Goal: Book appointment/travel/reservation

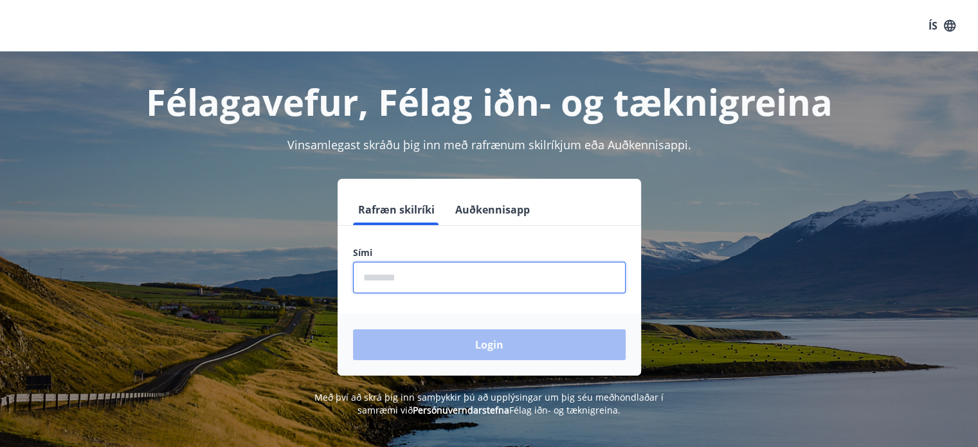
click at [455, 285] on input "phone" at bounding box center [489, 278] width 273 height 32
type input "********"
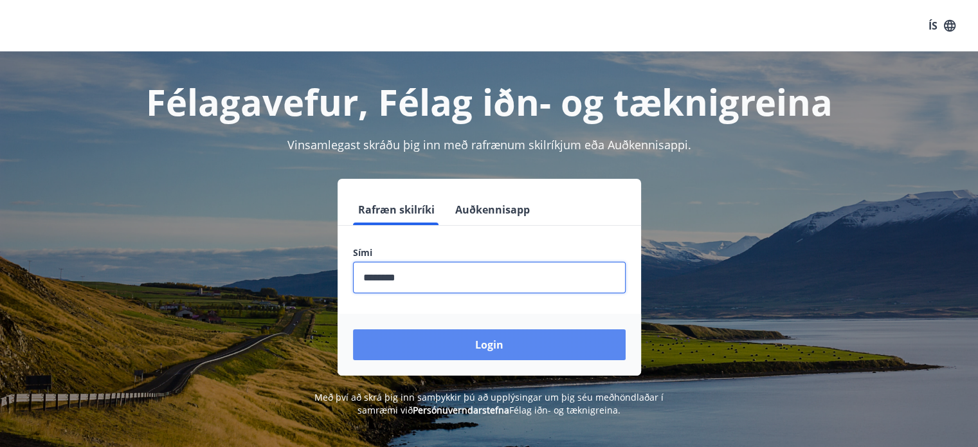
click at [472, 336] on button "Login" at bounding box center [489, 344] width 273 height 31
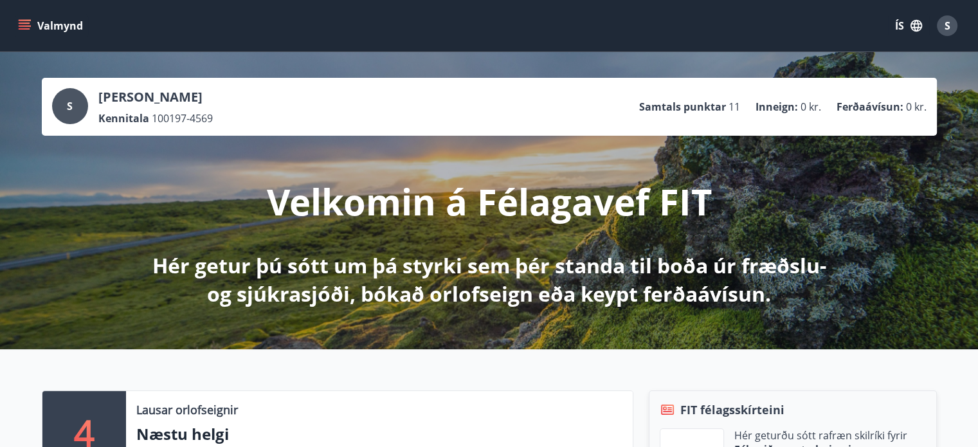
click at [913, 28] on icon "button" at bounding box center [917, 26] width 14 height 14
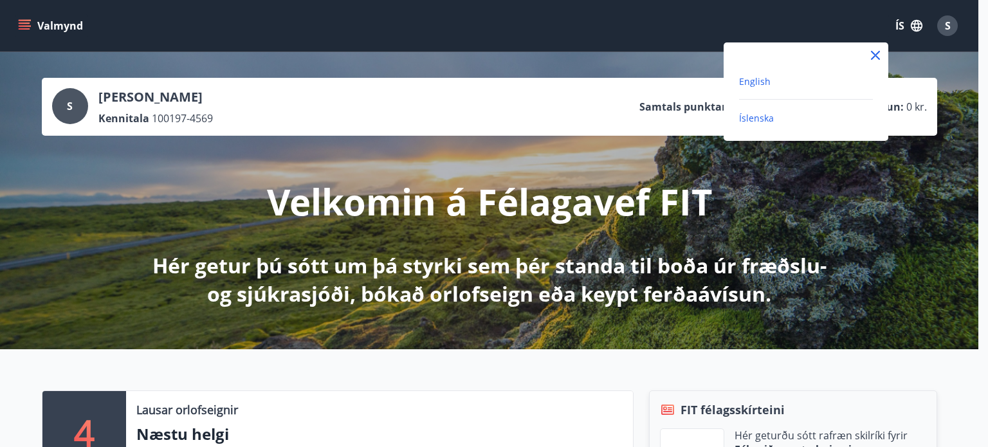
click at [762, 79] on span "English" at bounding box center [755, 81] width 32 height 12
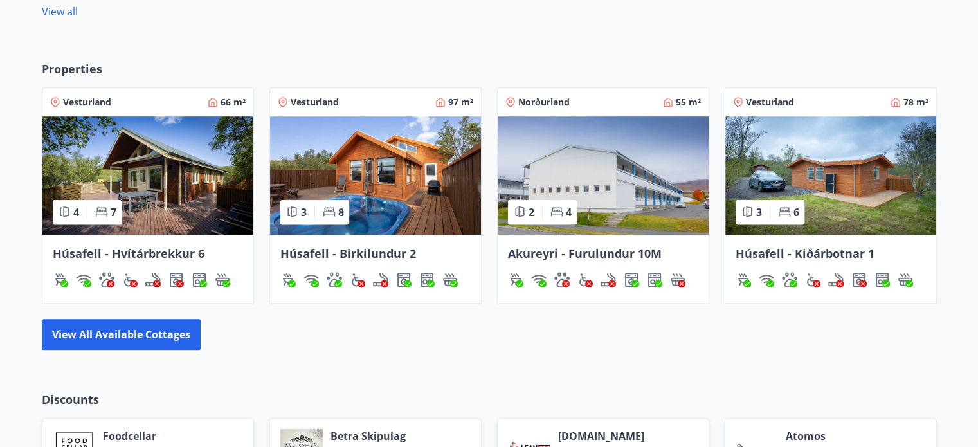
scroll to position [838, 0]
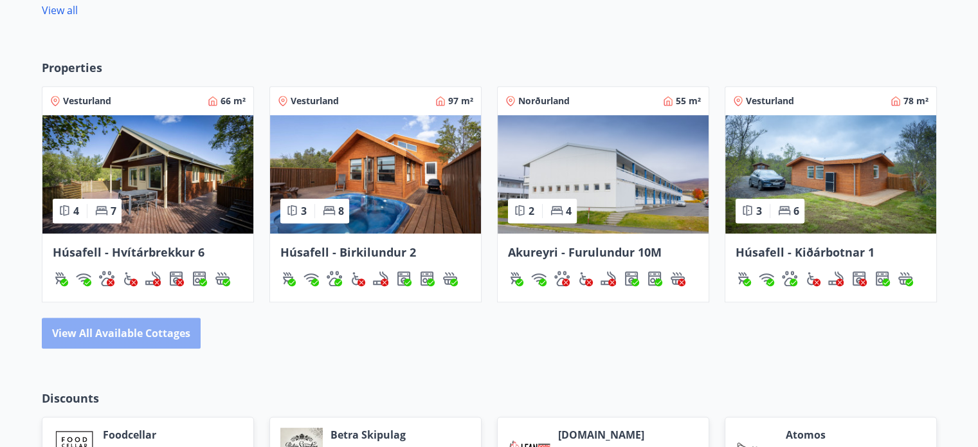
click at [179, 331] on button "View all available cottages" at bounding box center [121, 333] width 159 height 31
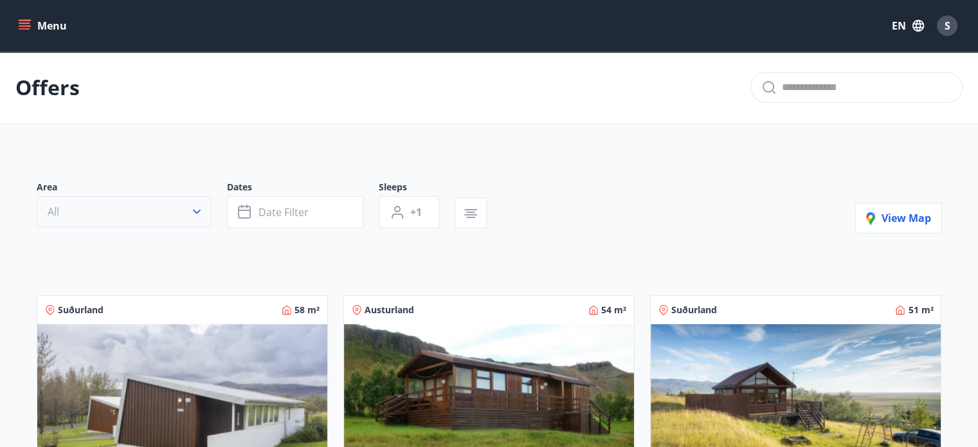
click at [196, 217] on icon "button" at bounding box center [196, 211] width 13 height 13
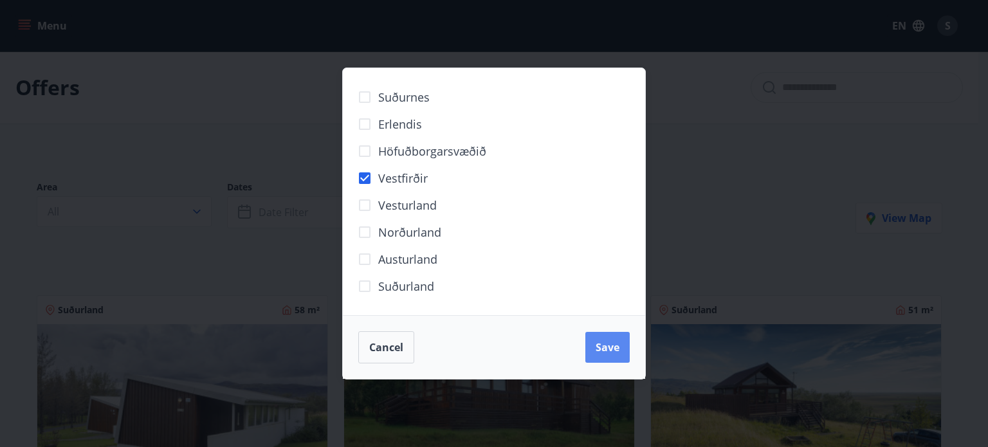
click at [609, 336] on button "Save" at bounding box center [607, 347] width 44 height 31
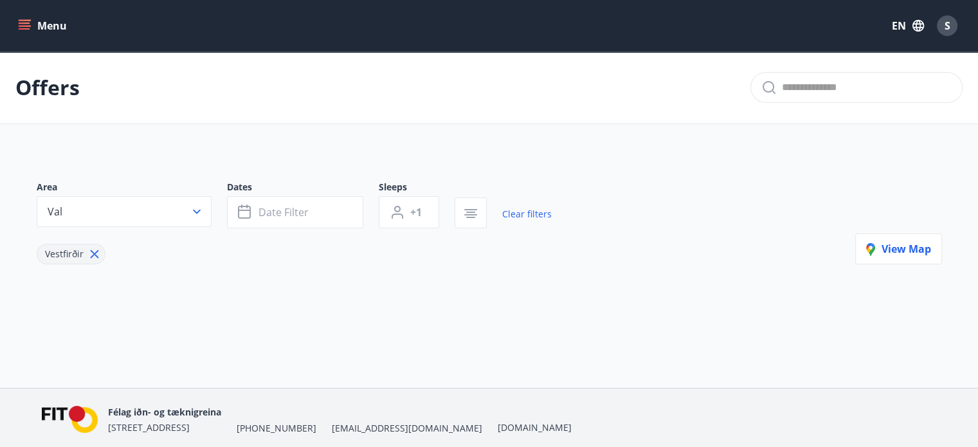
scroll to position [48, 0]
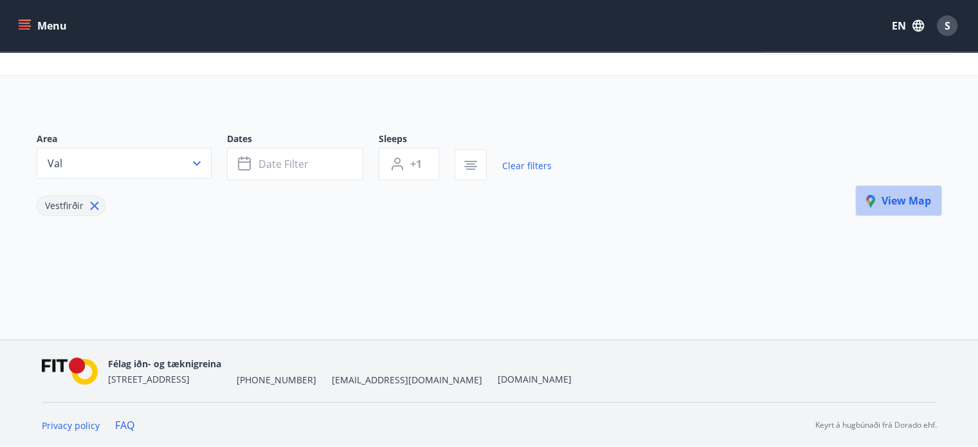
click at [877, 205] on icon "button" at bounding box center [873, 202] width 15 height 15
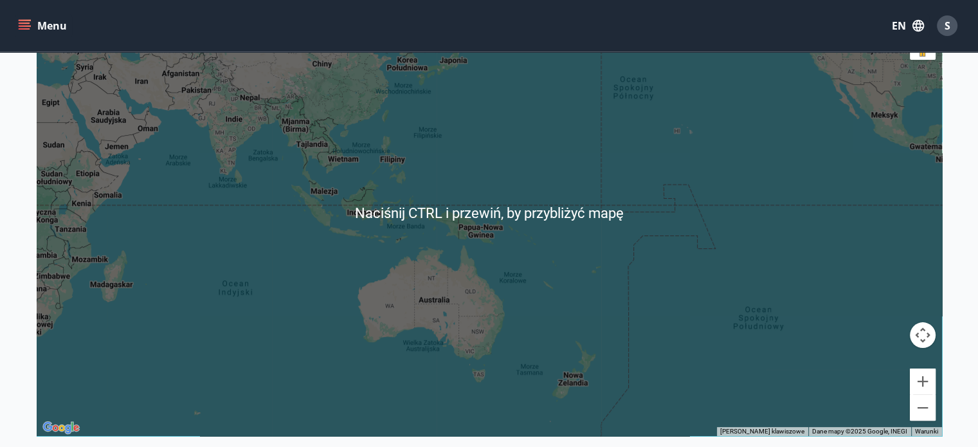
scroll to position [203, 0]
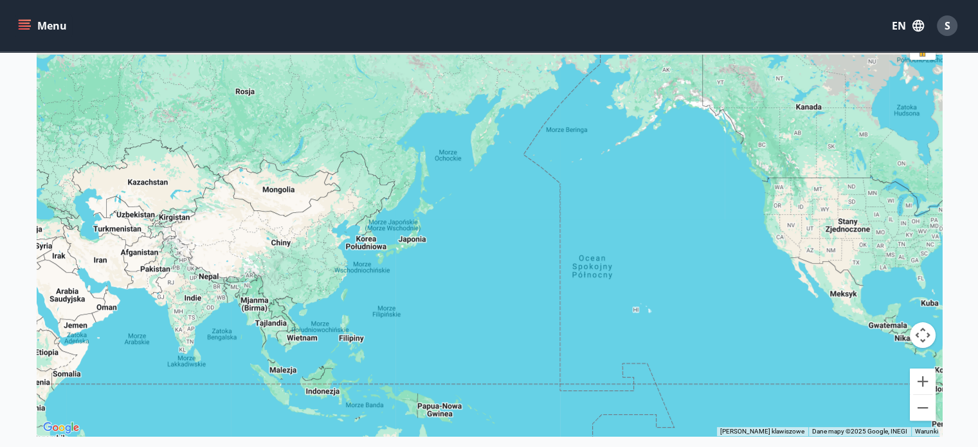
drag, startPoint x: 626, startPoint y: 165, endPoint x: 587, endPoint y: 368, distance: 207.0
click at [587, 368] on div at bounding box center [490, 212] width 906 height 447
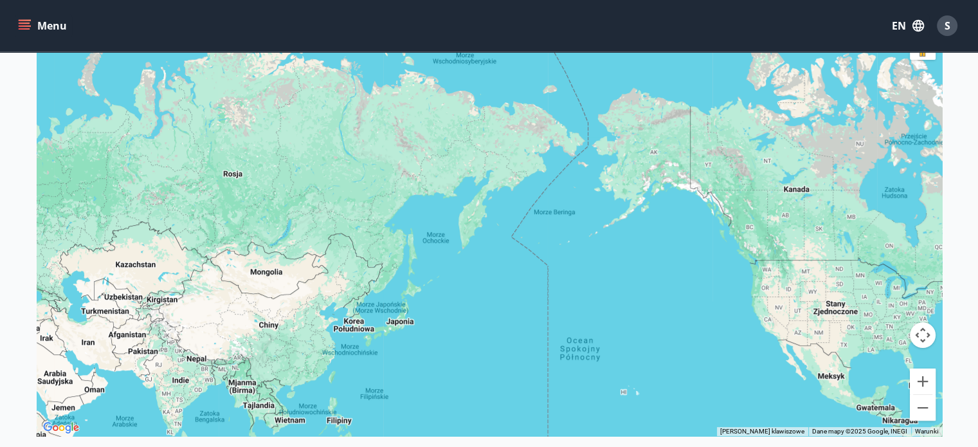
drag, startPoint x: 587, startPoint y: 368, endPoint x: 567, endPoint y: 436, distance: 71.0
click at [567, 436] on div "Map Close map ← Przesuń w lewo → Przesuń w prawo ↑ Przesuń w górę ↓ Przesuń w d…" at bounding box center [489, 197] width 926 height 500
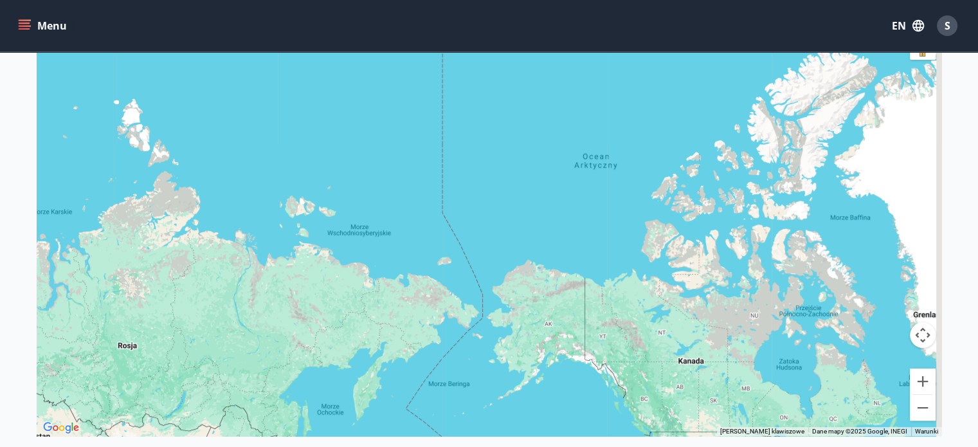
drag, startPoint x: 591, startPoint y: 295, endPoint x: 493, endPoint y: 423, distance: 161.5
click at [493, 423] on div at bounding box center [490, 212] width 906 height 447
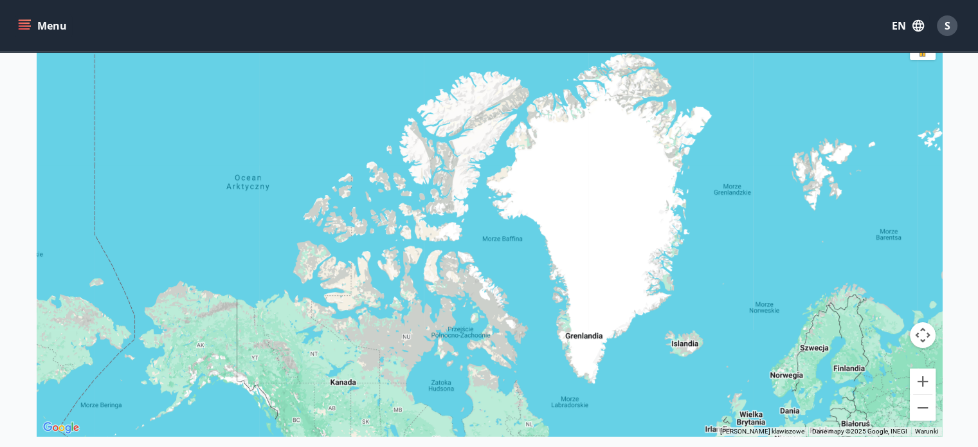
drag, startPoint x: 744, startPoint y: 257, endPoint x: 373, endPoint y: 257, distance: 371.2
click at [373, 257] on div at bounding box center [490, 212] width 906 height 447
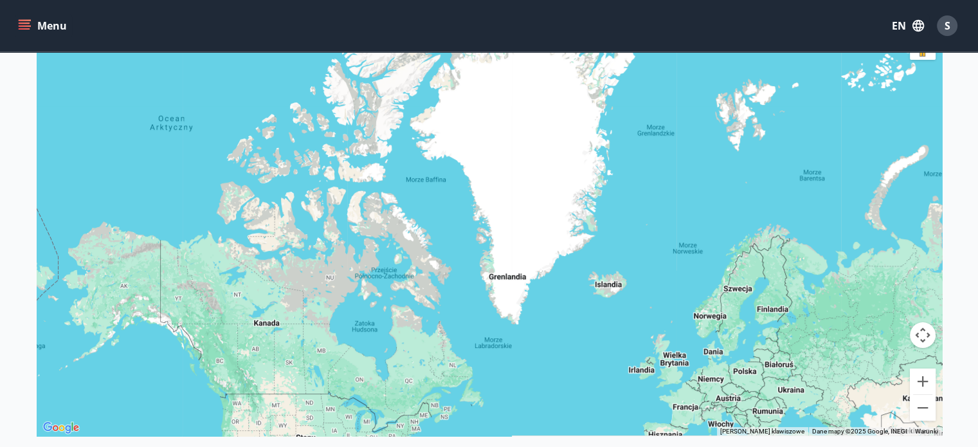
drag, startPoint x: 373, startPoint y: 257, endPoint x: 306, endPoint y: 218, distance: 77.6
click at [306, 218] on div at bounding box center [490, 212] width 906 height 447
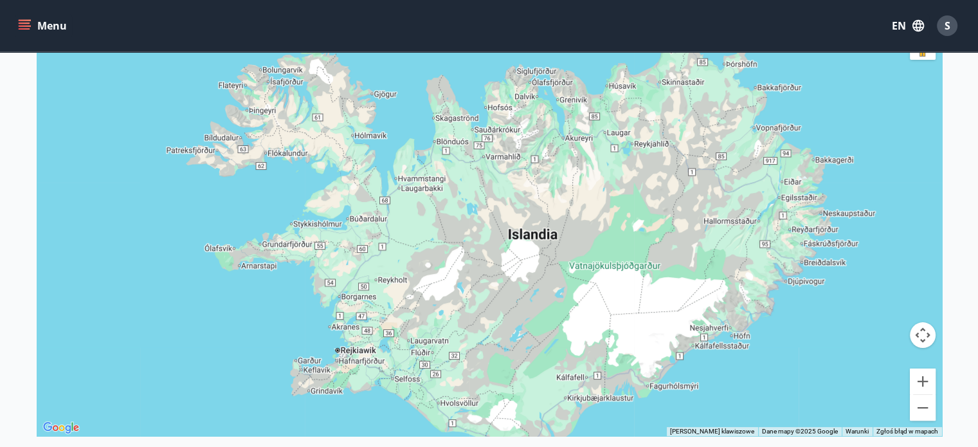
drag, startPoint x: 630, startPoint y: 203, endPoint x: 636, endPoint y: 318, distance: 114.6
click at [636, 318] on div at bounding box center [490, 212] width 906 height 447
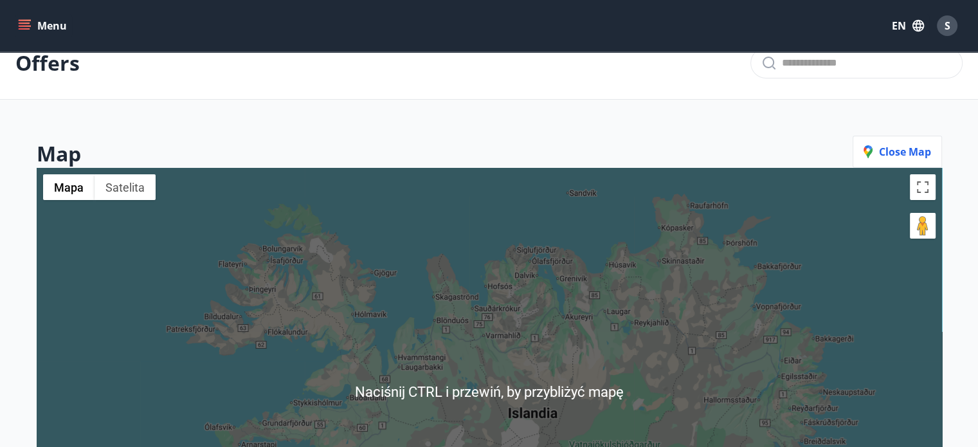
scroll to position [20, 0]
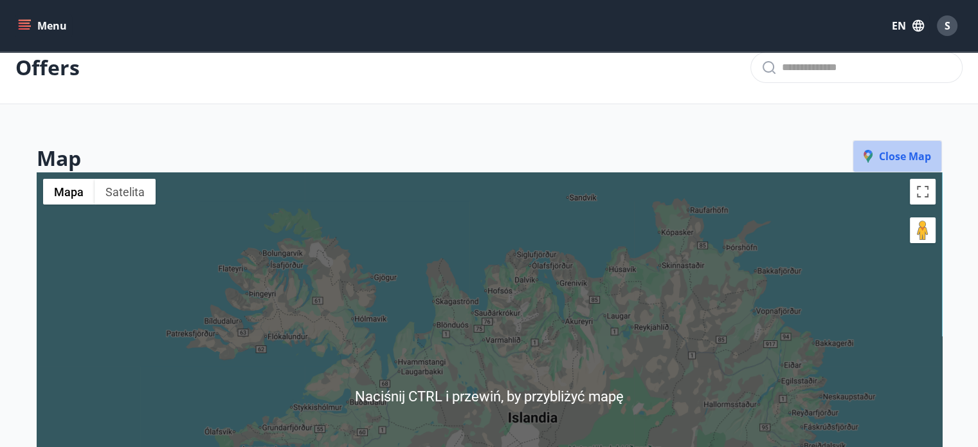
click at [883, 146] on button "Close map" at bounding box center [897, 156] width 89 height 32
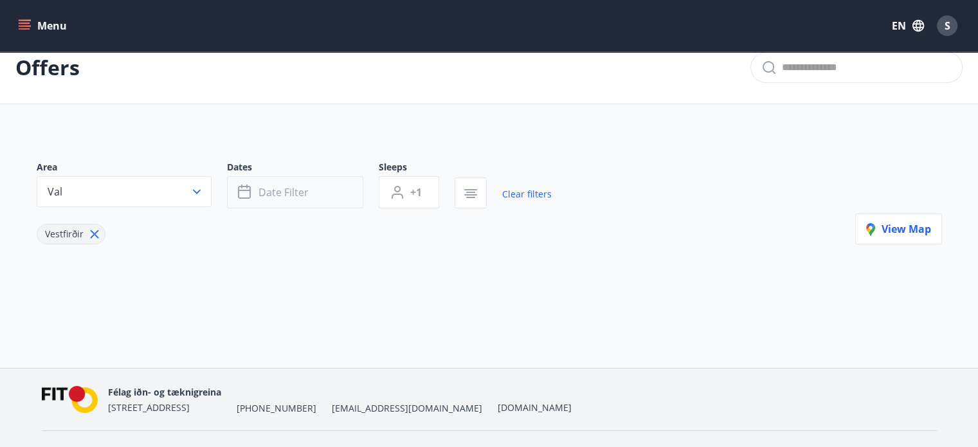
click at [238, 196] on icon "button" at bounding box center [244, 192] width 13 height 13
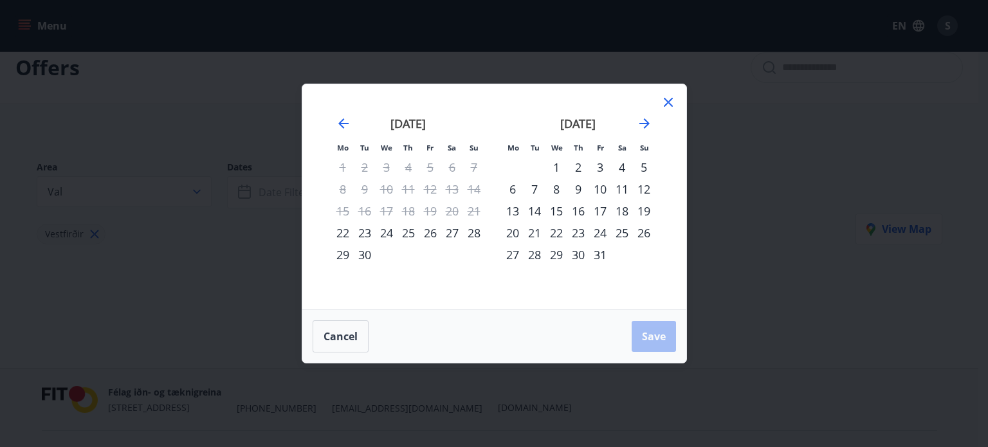
click at [427, 231] on div "26" at bounding box center [430, 233] width 22 height 22
click at [478, 231] on div "28" at bounding box center [474, 233] width 22 height 22
click at [659, 330] on span "Save" at bounding box center [654, 336] width 24 height 14
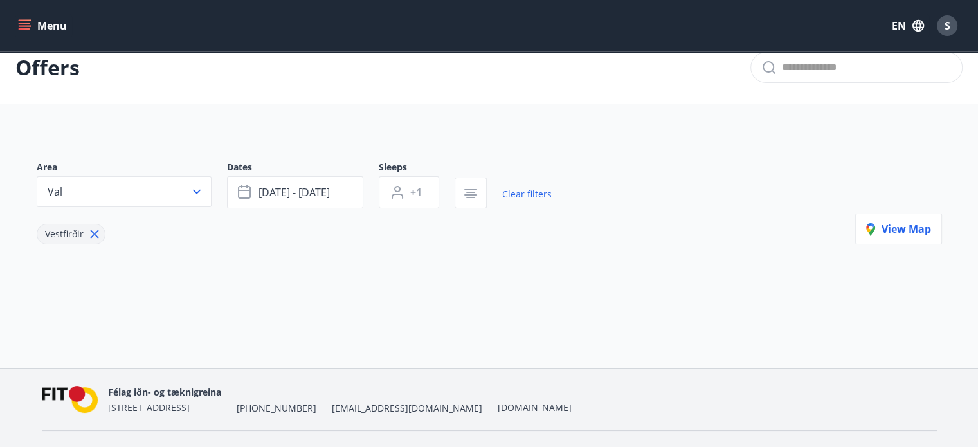
click at [97, 232] on icon at bounding box center [94, 234] width 14 height 14
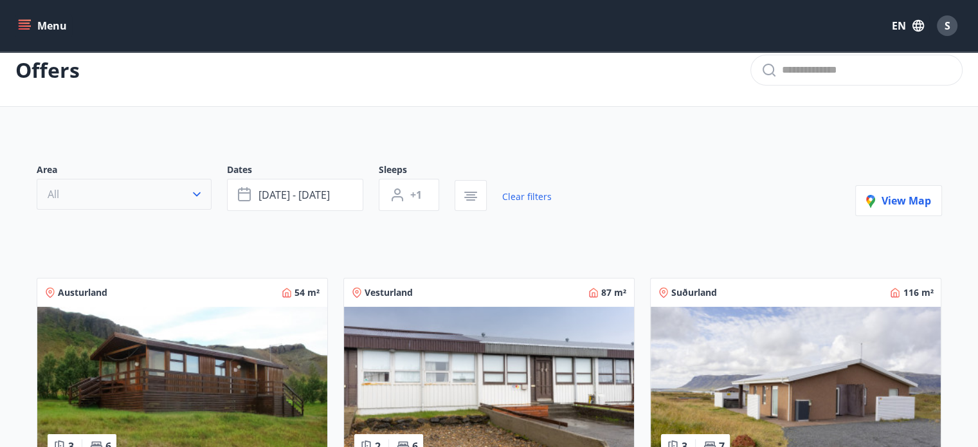
scroll to position [20, 0]
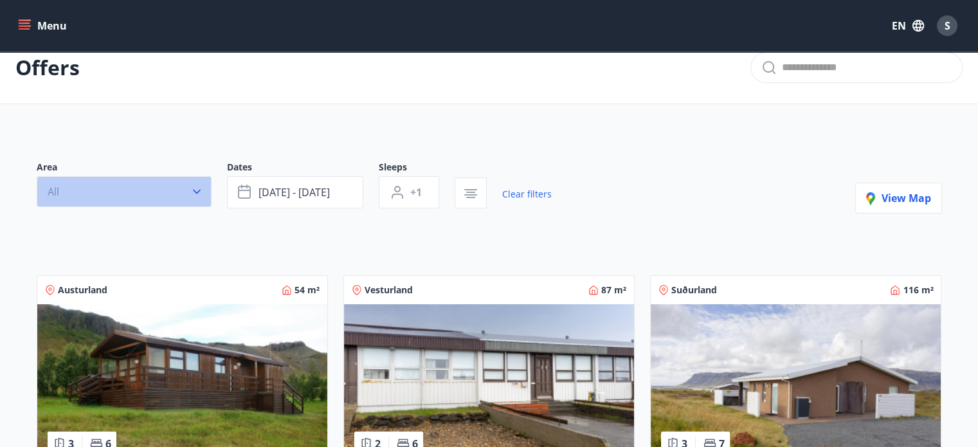
click at [167, 202] on button "All" at bounding box center [124, 191] width 175 height 31
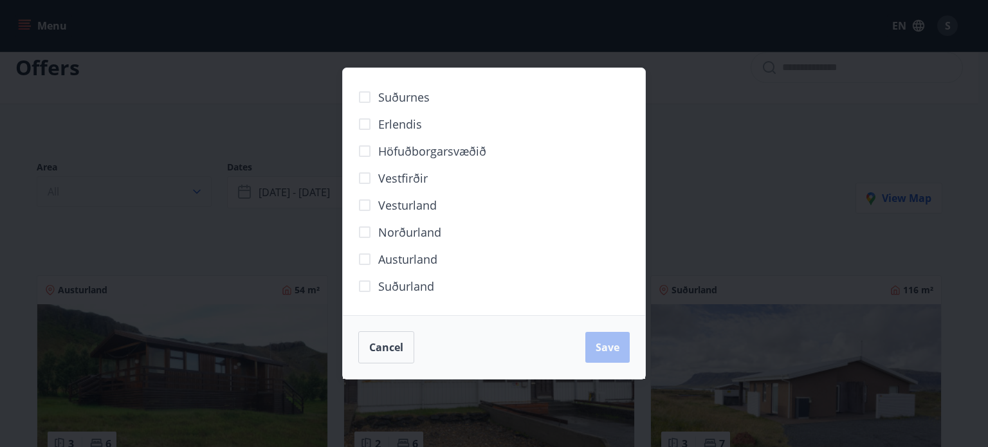
click at [167, 202] on div "Suðurnes Erlendis Höfuðborgarsvæðið Vestfirðir Vesturland Norðurland Austurland…" at bounding box center [494, 223] width 988 height 447
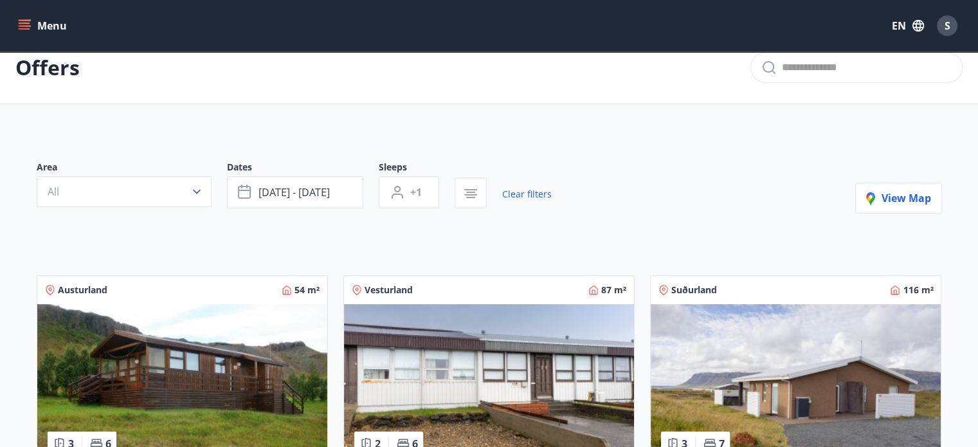
scroll to position [97, 0]
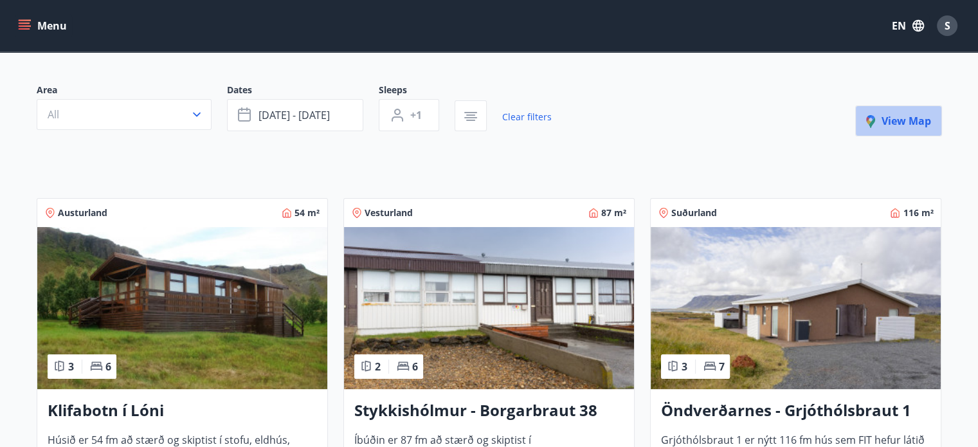
click at [901, 119] on span "View map" at bounding box center [898, 121] width 65 height 14
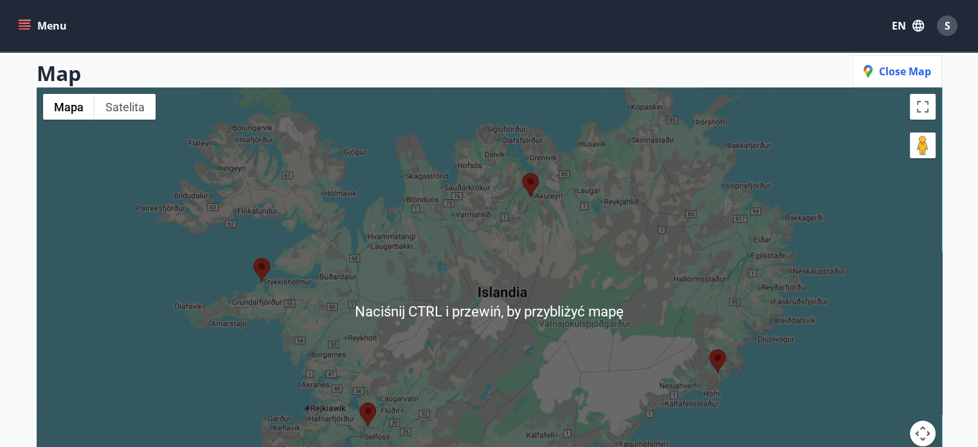
scroll to position [104, 0]
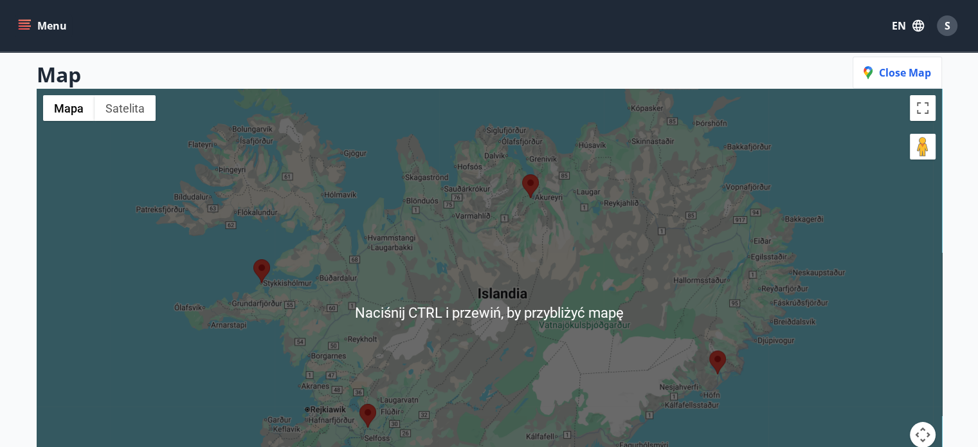
click at [253, 259] on area at bounding box center [253, 259] width 0 height 0
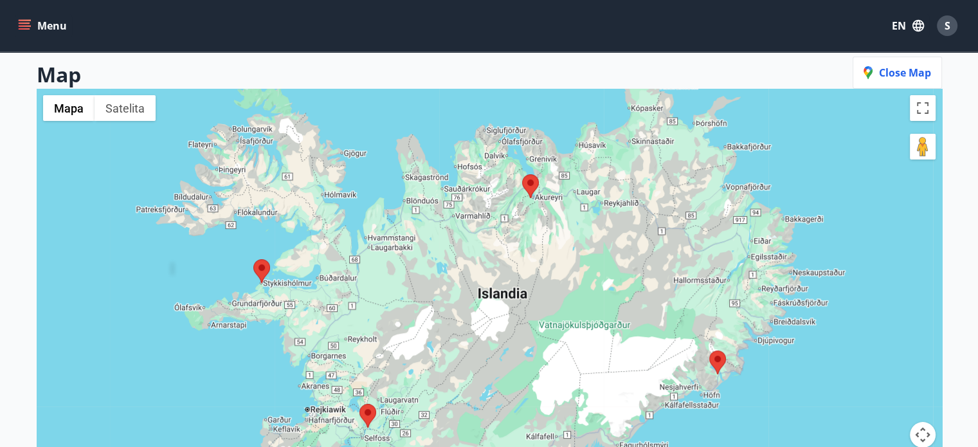
click at [253, 259] on area at bounding box center [253, 259] width 0 height 0
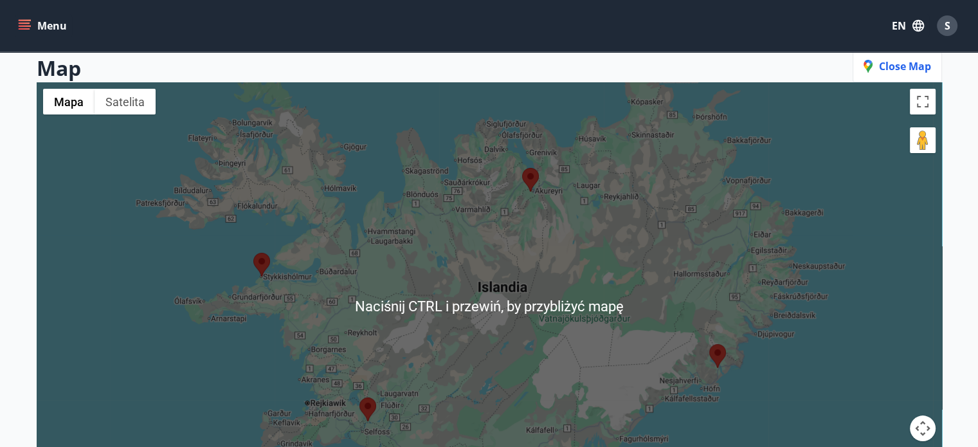
scroll to position [109, 0]
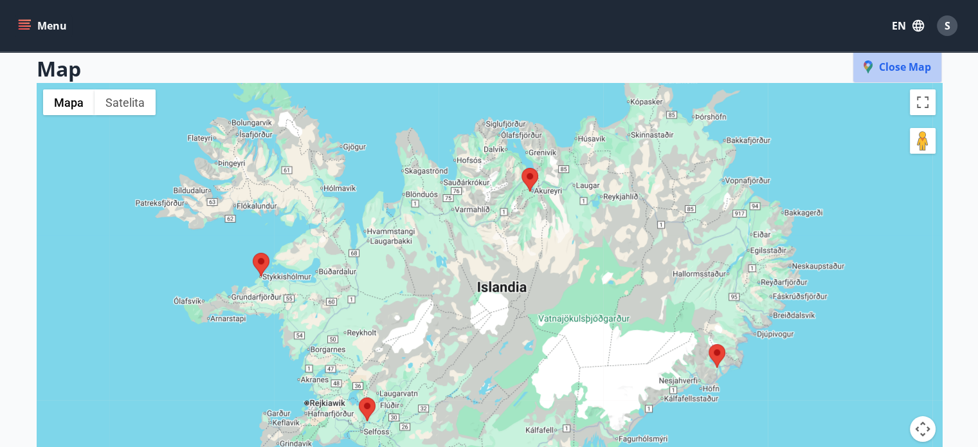
click at [883, 68] on span "Close map" at bounding box center [898, 67] width 68 height 14
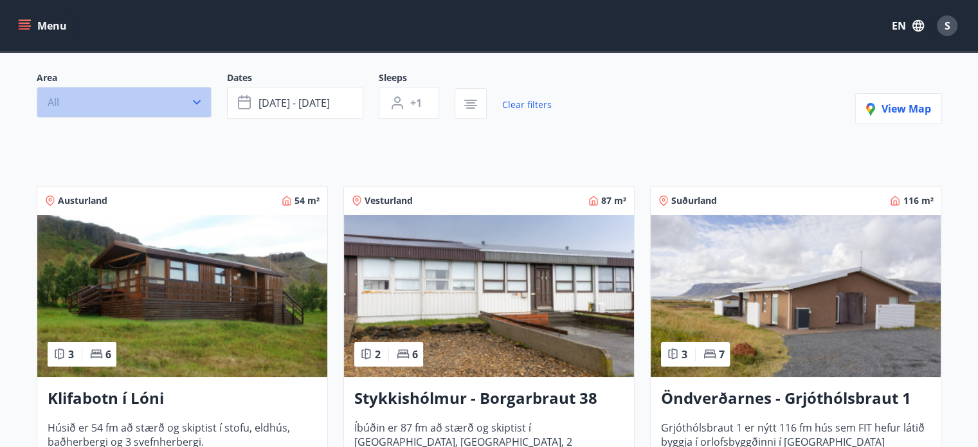
click at [190, 106] on icon "button" at bounding box center [196, 102] width 13 height 13
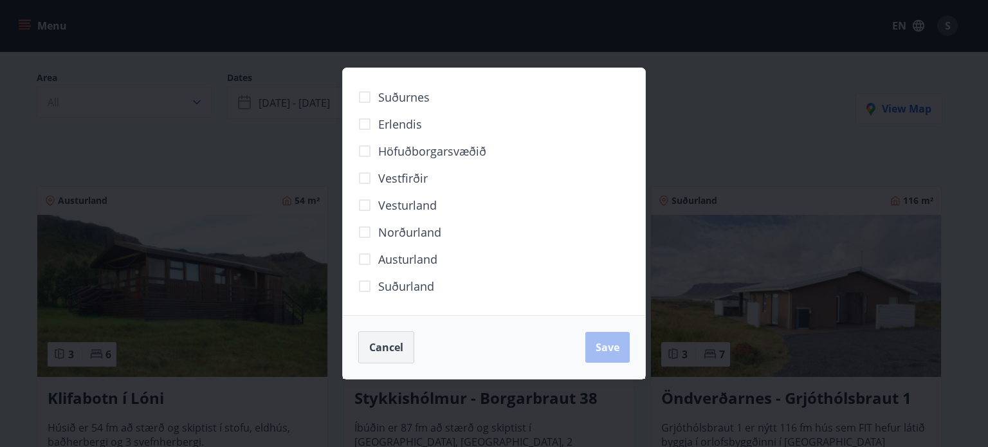
click at [401, 353] on span "Cancel" at bounding box center [386, 347] width 34 height 14
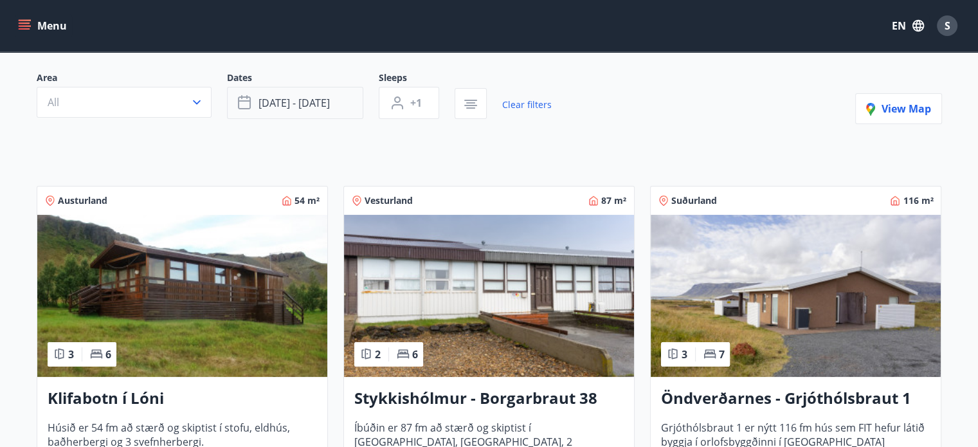
click at [332, 104] on button "Sep 26 - Sep 28" at bounding box center [295, 103] width 136 height 32
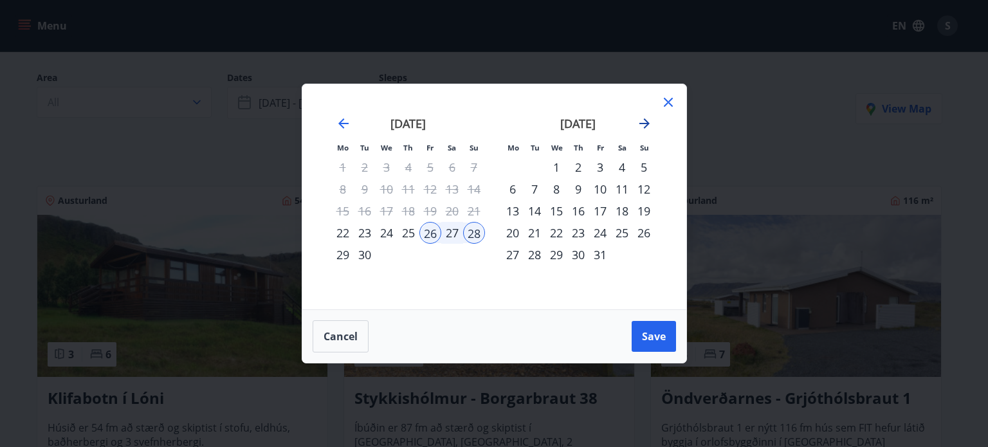
click at [639, 124] on icon "Move forward to switch to the next month." at bounding box center [644, 123] width 10 height 10
click at [620, 170] on div "1" at bounding box center [622, 167] width 22 height 22
click at [554, 215] on div "12" at bounding box center [556, 211] width 22 height 22
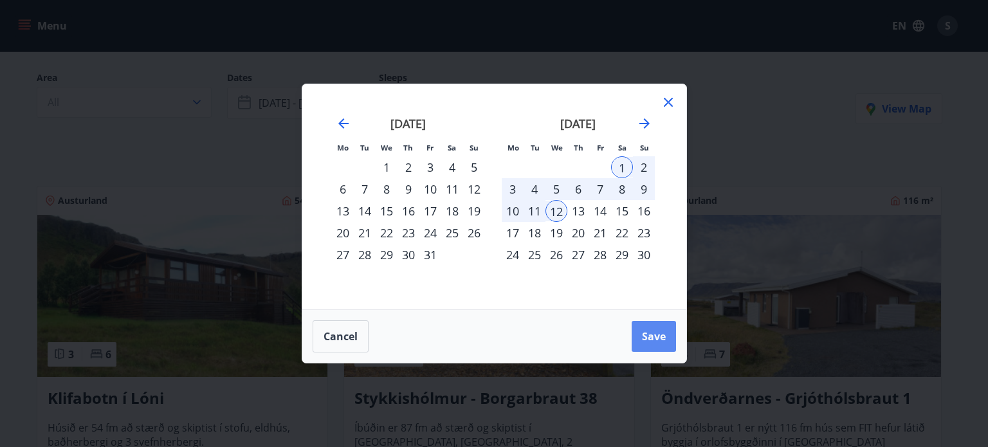
click at [643, 334] on span "Save" at bounding box center [654, 336] width 24 height 14
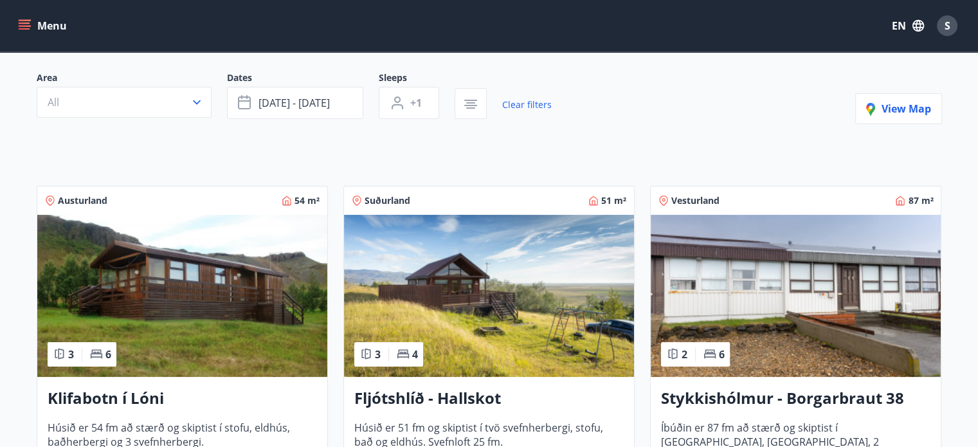
scroll to position [105, 0]
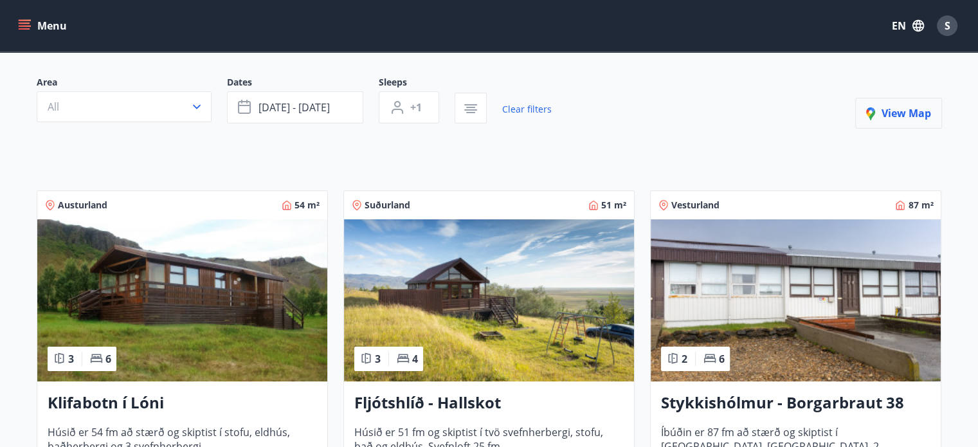
click at [899, 115] on span "View map" at bounding box center [898, 113] width 65 height 14
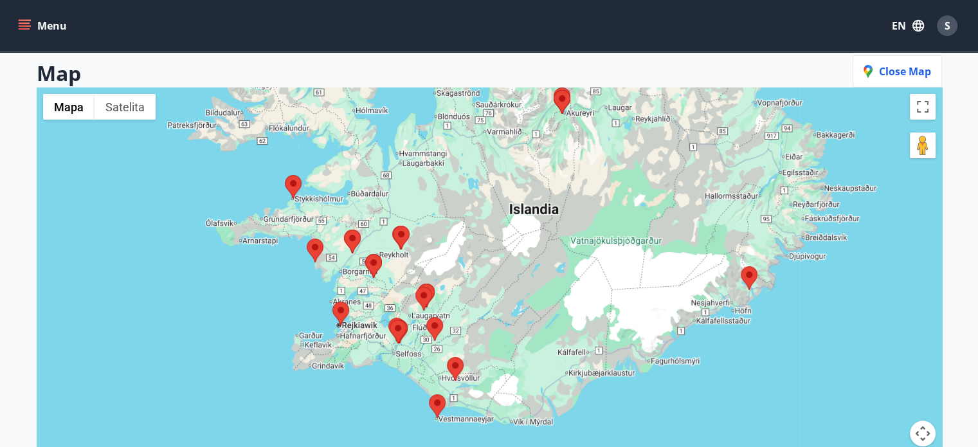
drag, startPoint x: 785, startPoint y: 360, endPoint x: 795, endPoint y: 295, distance: 65.8
click at [795, 295] on div at bounding box center [490, 310] width 906 height 447
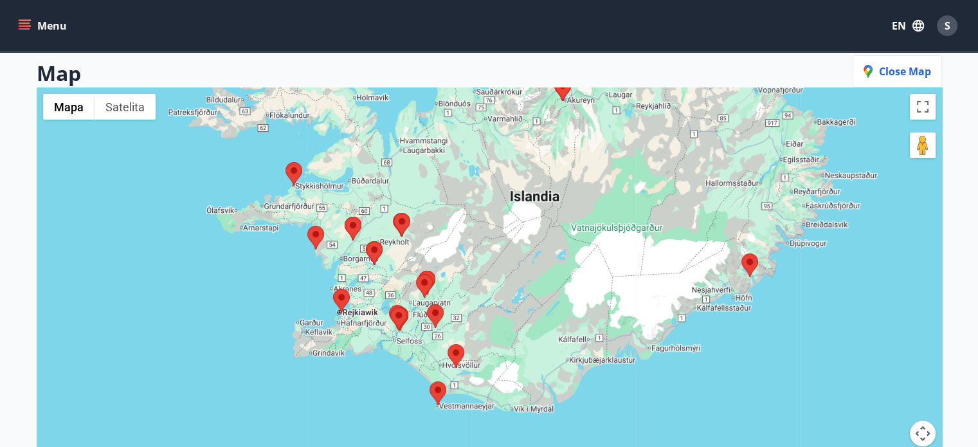
click at [742, 253] on area at bounding box center [742, 253] width 0 height 0
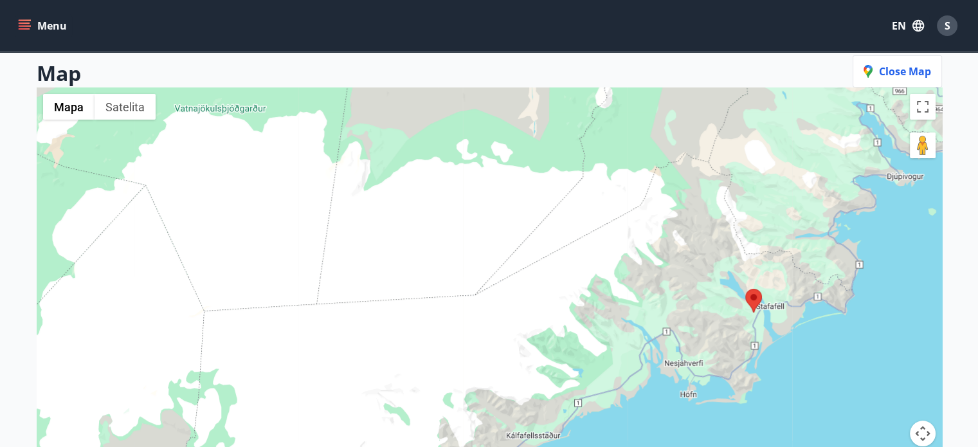
click at [746, 289] on area at bounding box center [746, 289] width 0 height 0
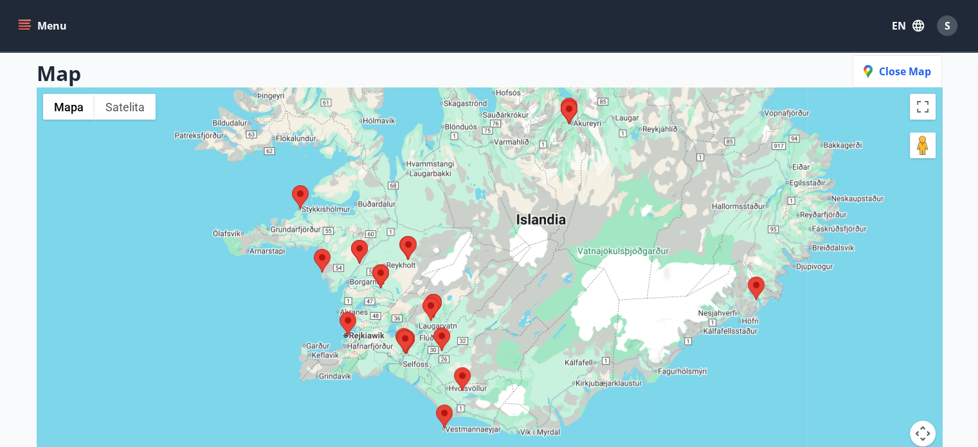
scroll to position [104, 0]
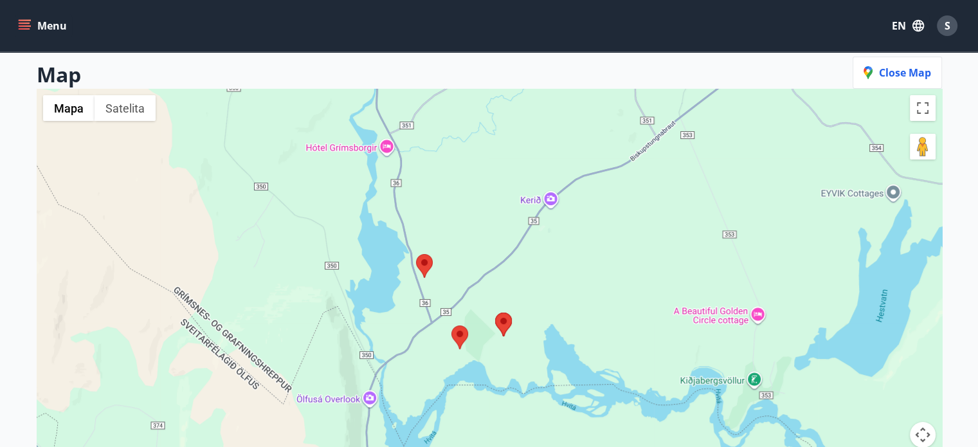
drag, startPoint x: 482, startPoint y: 377, endPoint x: 443, endPoint y: 246, distance: 136.5
click at [443, 246] on div at bounding box center [490, 312] width 906 height 447
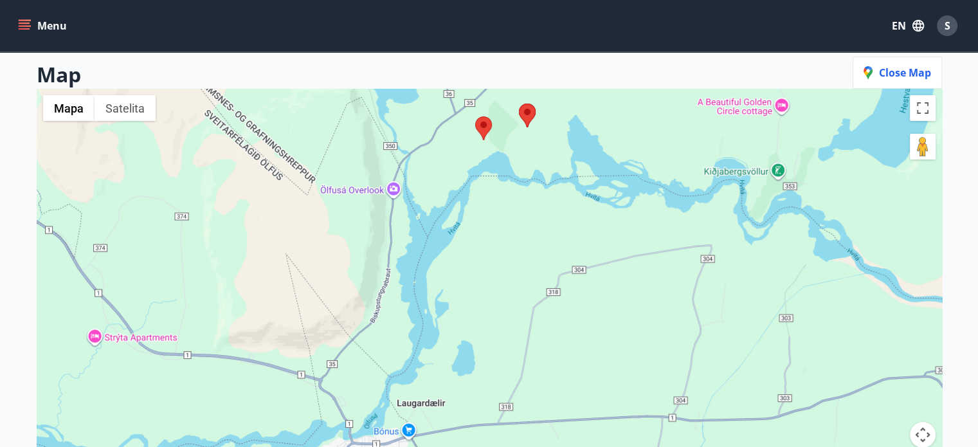
drag, startPoint x: 424, startPoint y: 334, endPoint x: 462, endPoint y: 149, distance: 189.1
click at [462, 149] on div at bounding box center [490, 312] width 906 height 447
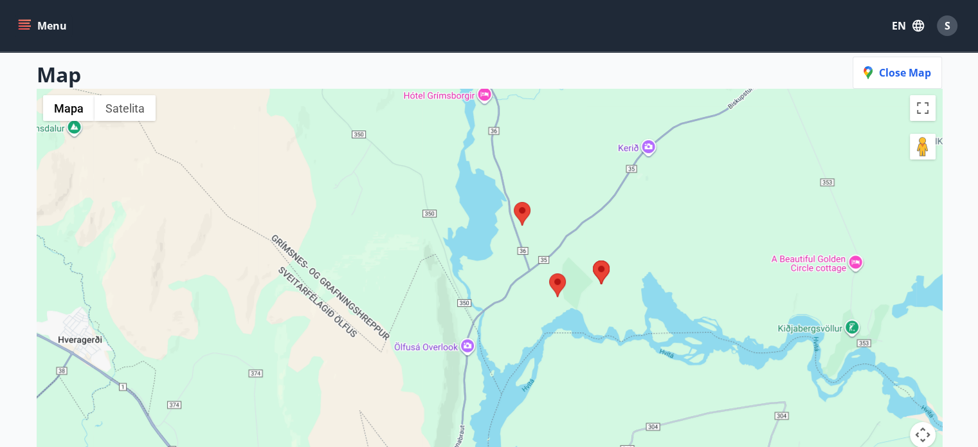
drag, startPoint x: 462, startPoint y: 149, endPoint x: 521, endPoint y: 304, distance: 166.5
click at [521, 304] on div at bounding box center [490, 312] width 906 height 447
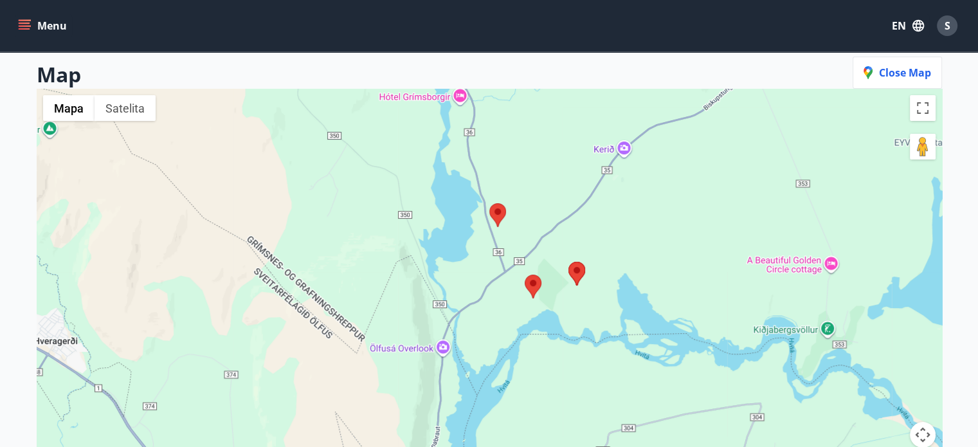
click at [525, 275] on area at bounding box center [525, 275] width 0 height 0
click at [490, 203] on area at bounding box center [490, 203] width 0 height 0
click at [906, 69] on span "Close map" at bounding box center [898, 73] width 68 height 14
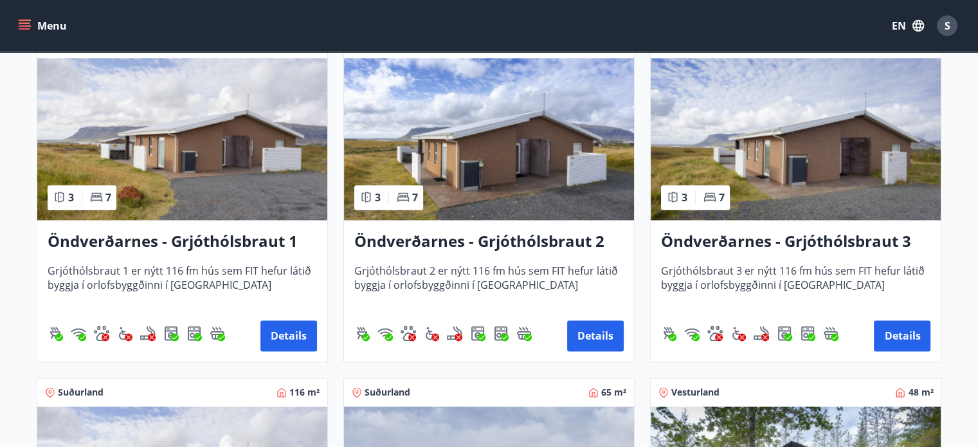
scroll to position [2011, 0]
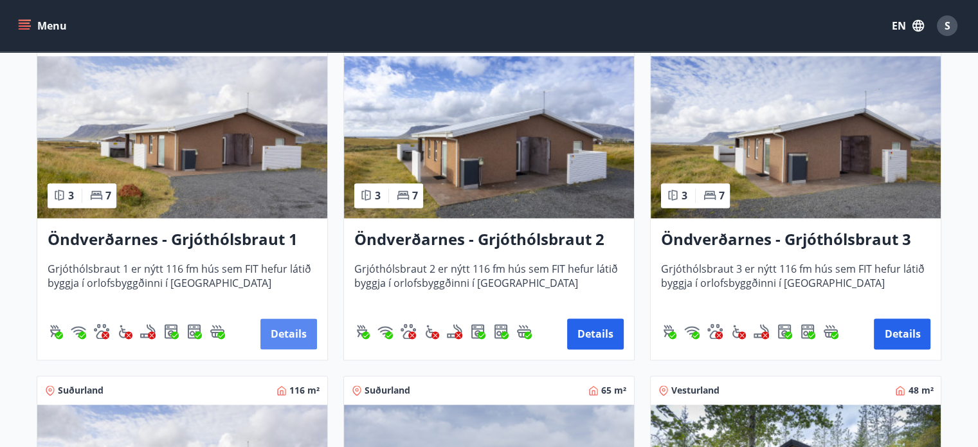
click at [284, 322] on button "Details" at bounding box center [289, 333] width 57 height 31
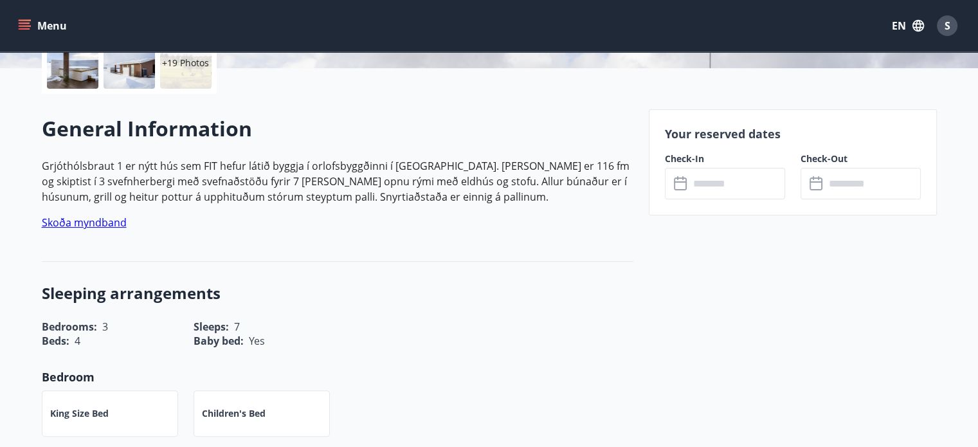
scroll to position [324, 0]
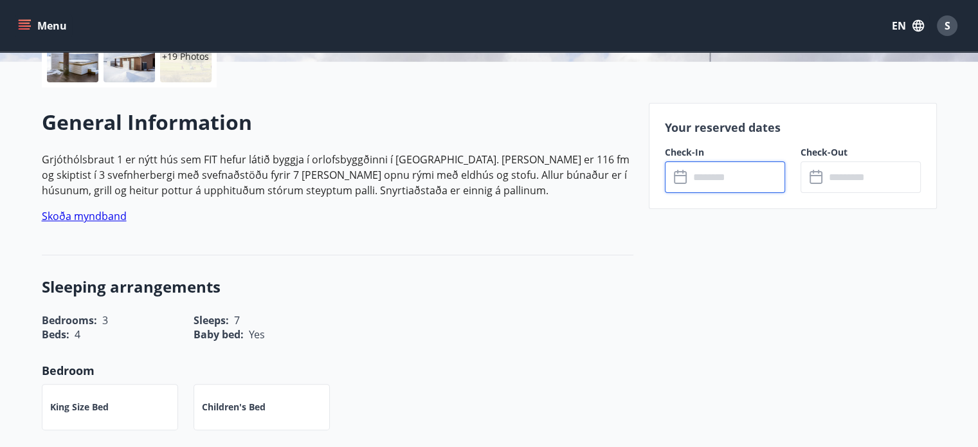
click at [695, 178] on input "text" at bounding box center [738, 177] width 96 height 32
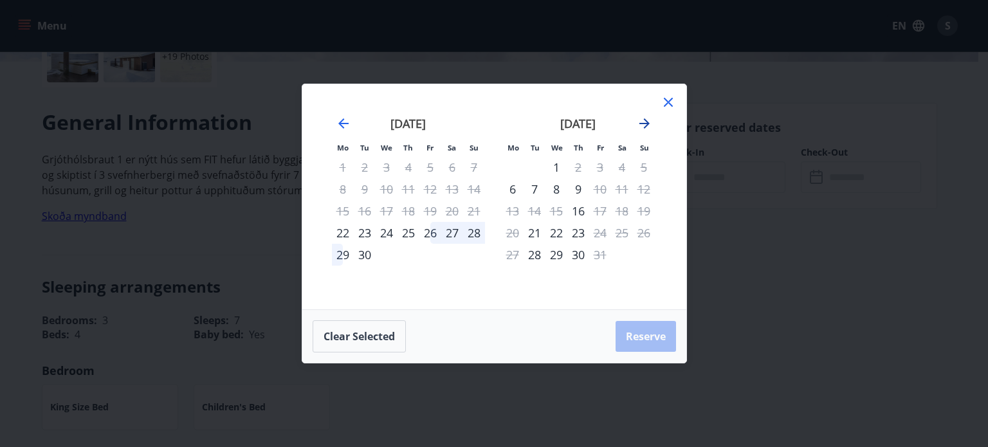
click at [650, 128] on icon "Move forward to switch to the next month." at bounding box center [644, 123] width 15 height 15
click at [665, 107] on icon at bounding box center [668, 102] width 15 height 15
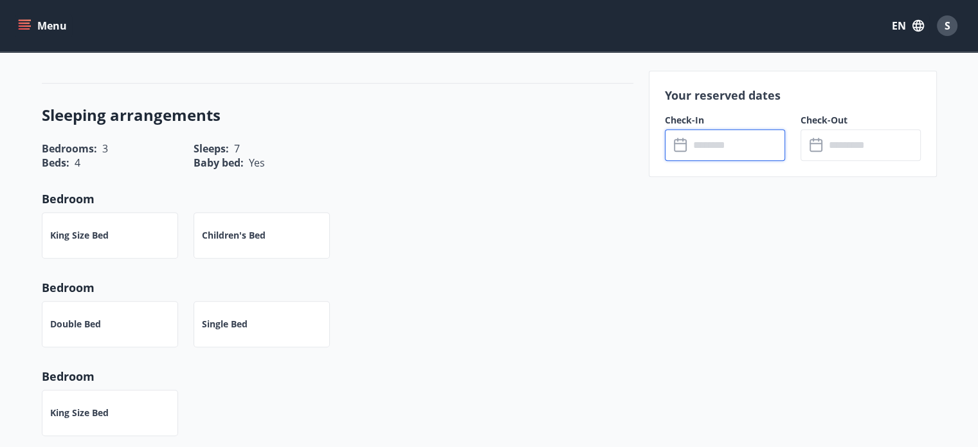
scroll to position [679, 0]
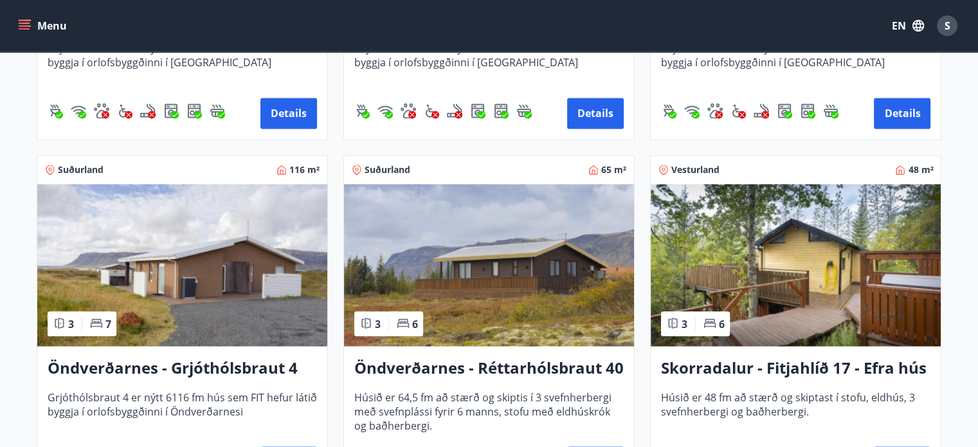
scroll to position [2087, 0]
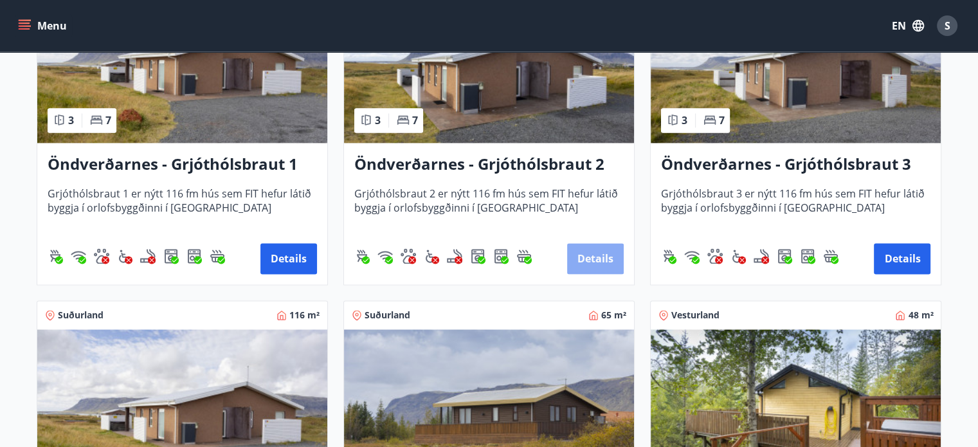
click at [586, 251] on button "Details" at bounding box center [595, 258] width 57 height 31
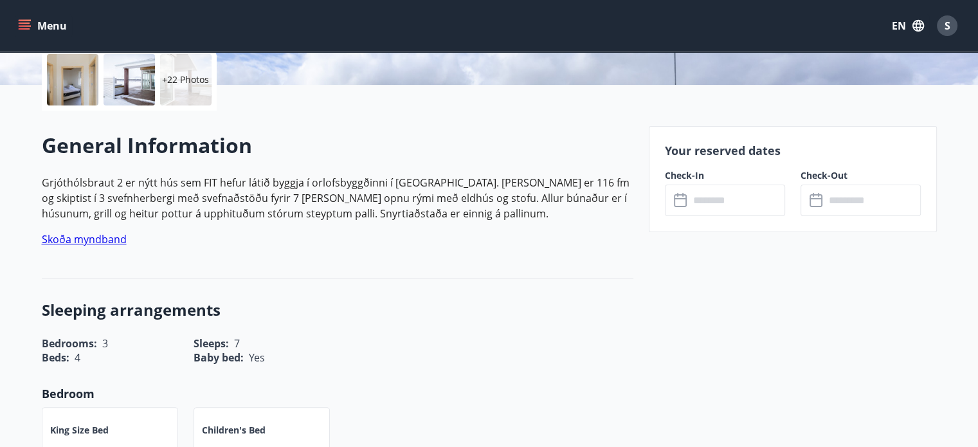
scroll to position [301, 0]
click at [693, 205] on input "text" at bounding box center [738, 201] width 96 height 32
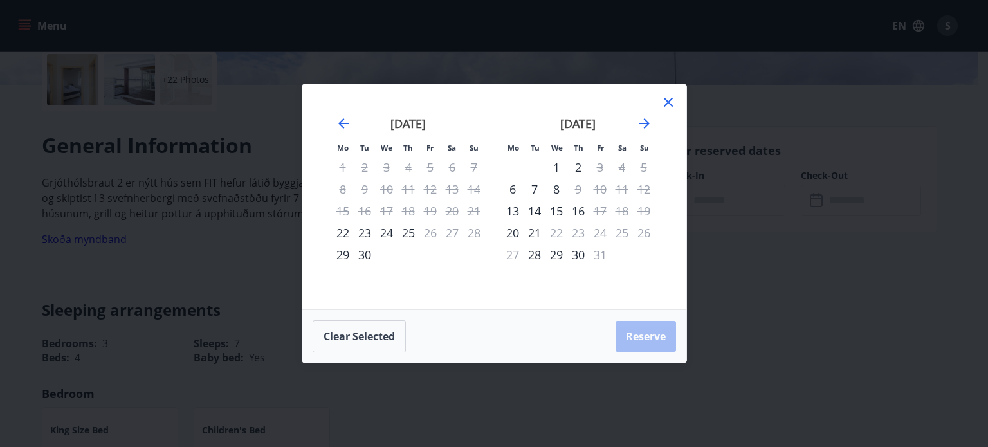
click at [654, 118] on div "October 2025" at bounding box center [578, 128] width 153 height 57
click at [642, 125] on icon "Move forward to switch to the next month." at bounding box center [644, 123] width 15 height 15
click at [666, 104] on icon at bounding box center [668, 102] width 9 height 9
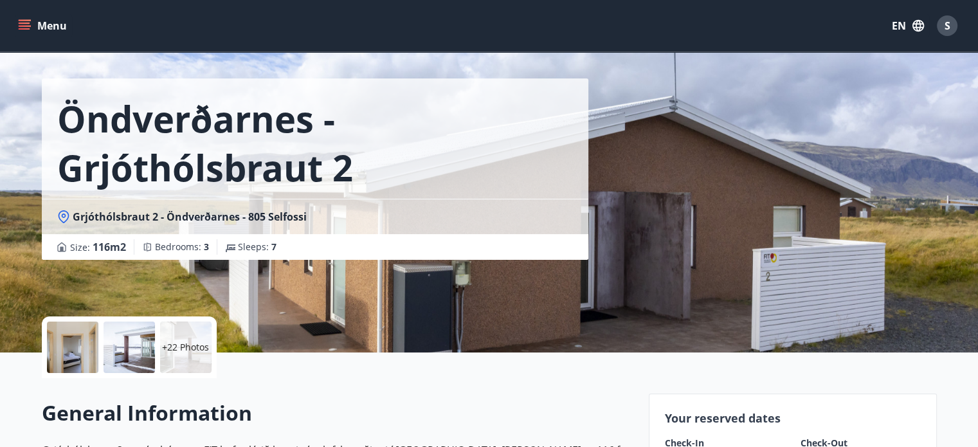
scroll to position [0, 0]
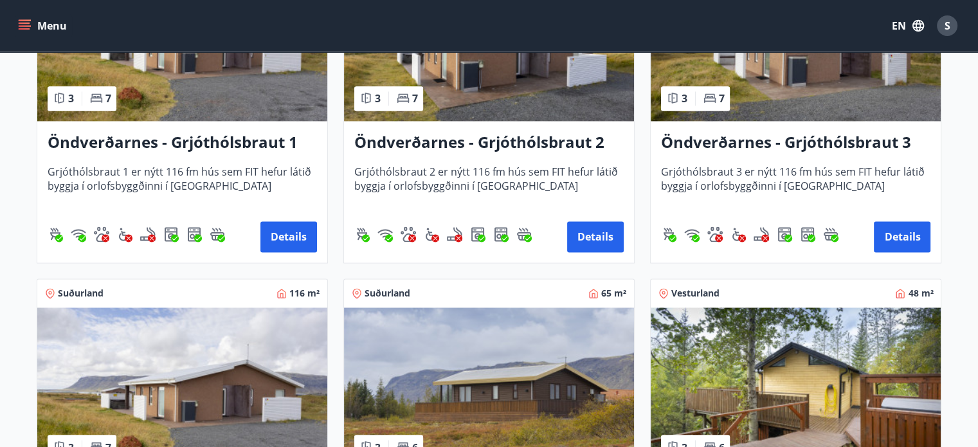
scroll to position [2112, 0]
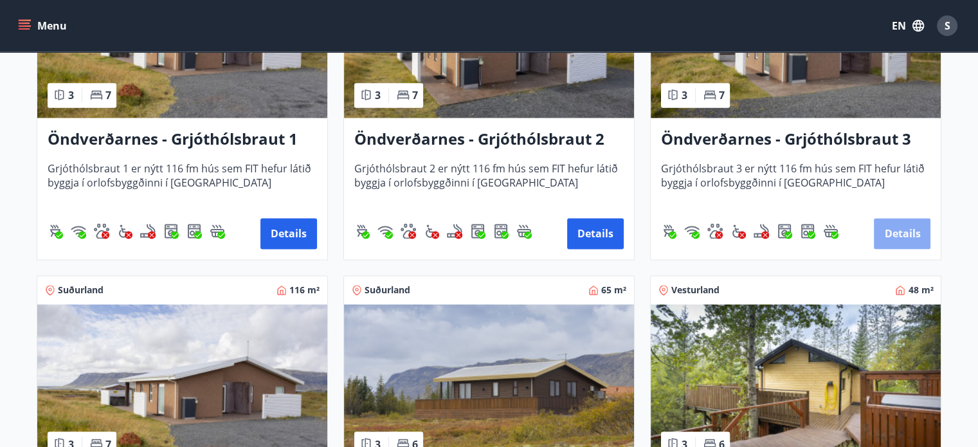
click at [886, 223] on button "Details" at bounding box center [902, 233] width 57 height 31
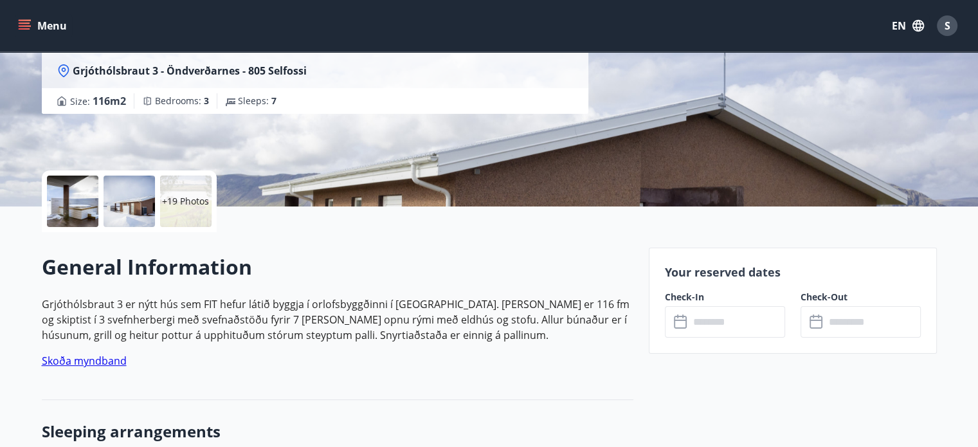
scroll to position [252, 0]
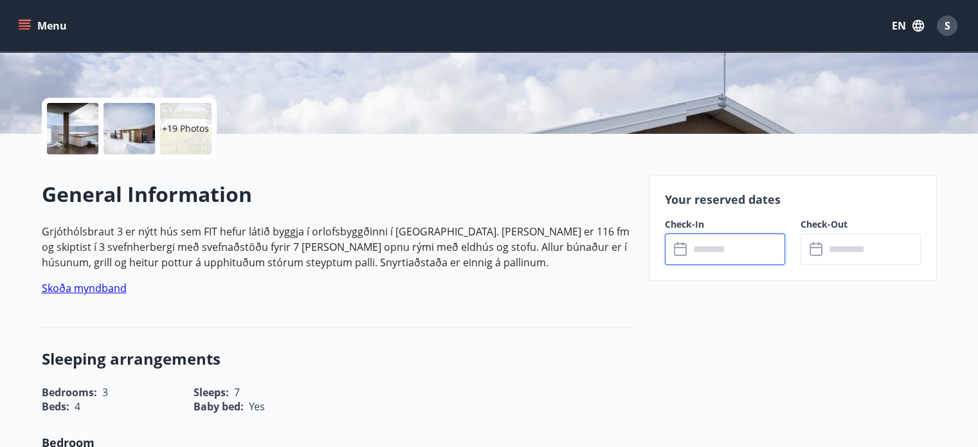
click at [751, 246] on input "text" at bounding box center [738, 250] width 96 height 32
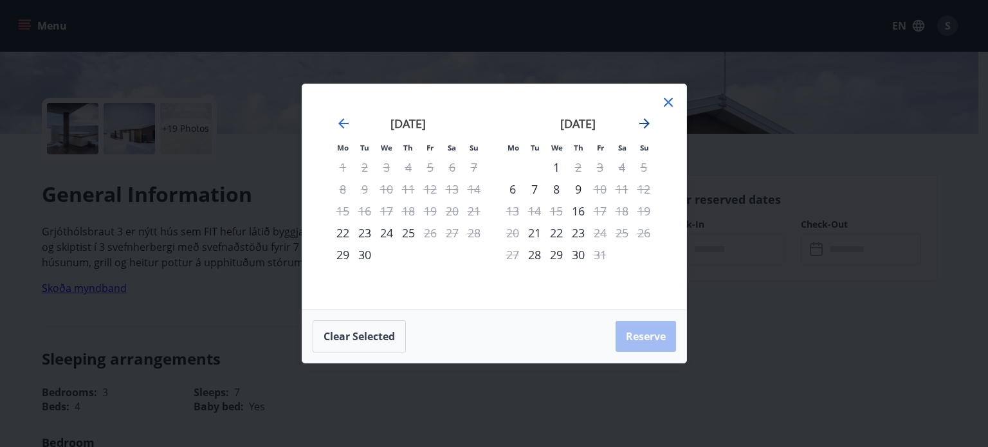
click at [648, 128] on icon "Move forward to switch to the next month." at bounding box center [644, 123] width 15 height 15
click at [666, 110] on div at bounding box center [668, 104] width 15 height 19
click at [666, 105] on icon at bounding box center [668, 102] width 15 height 15
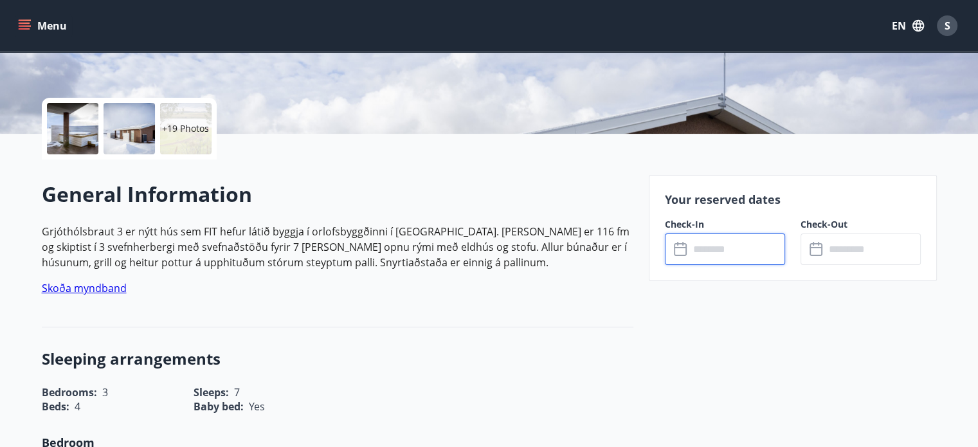
scroll to position [0, 0]
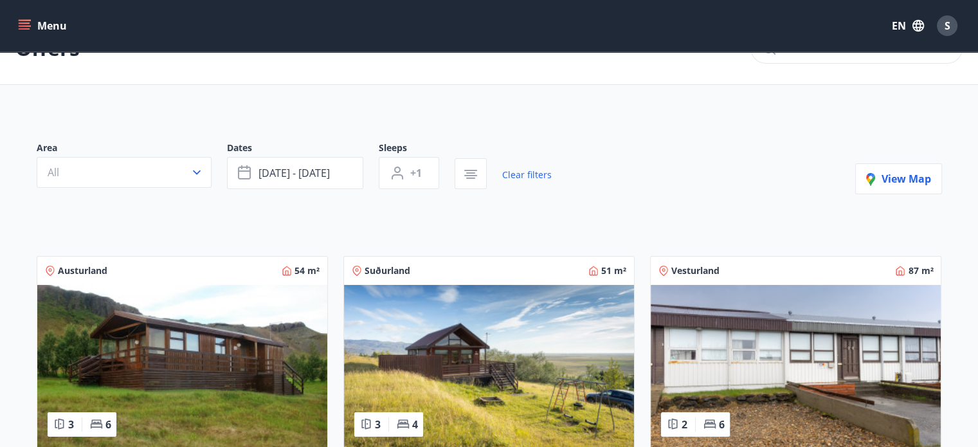
scroll to position [37, 0]
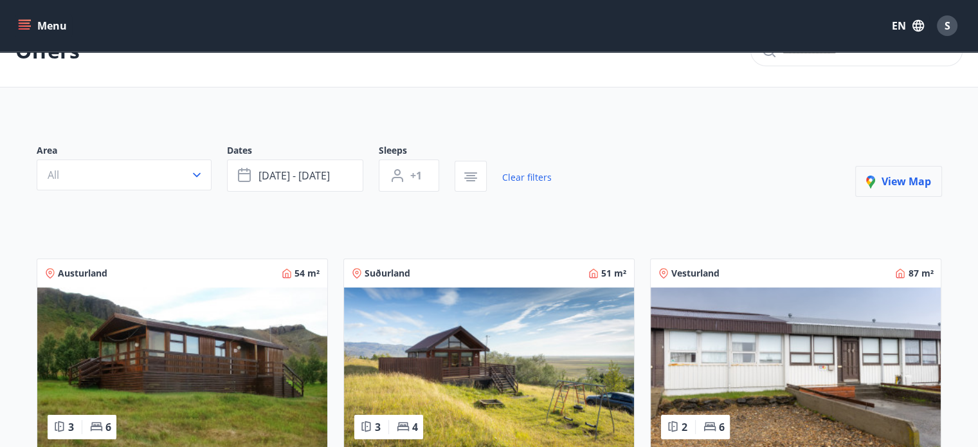
click at [861, 179] on button "View map" at bounding box center [899, 181] width 87 height 31
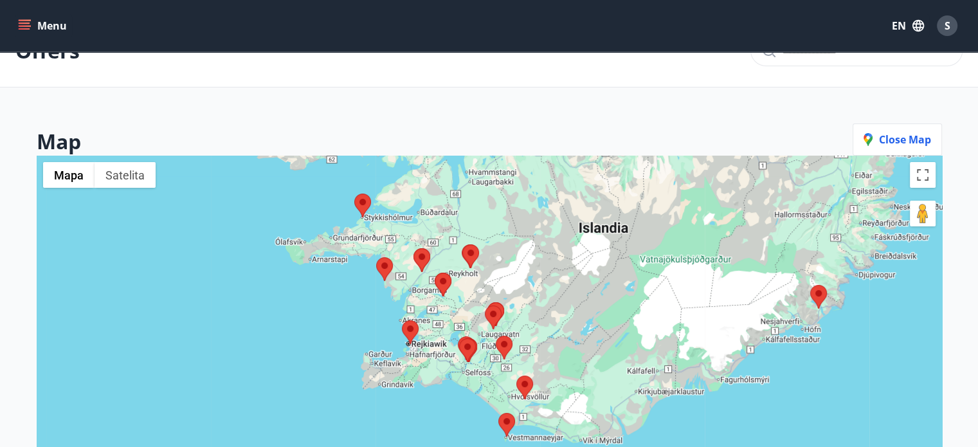
drag, startPoint x: 634, startPoint y: 367, endPoint x: 580, endPoint y: 192, distance: 183.1
click at [580, 192] on div at bounding box center [490, 379] width 906 height 447
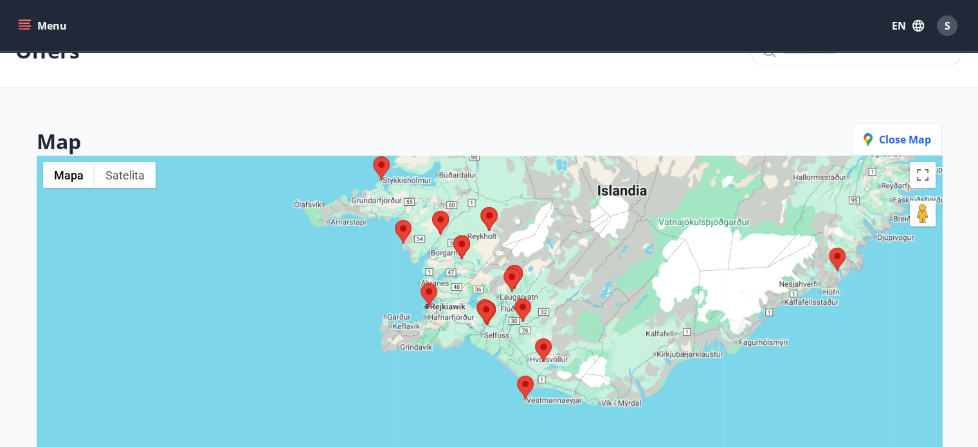
drag, startPoint x: 573, startPoint y: 325, endPoint x: 592, endPoint y: 286, distance: 42.9
click at [592, 286] on div at bounding box center [490, 379] width 906 height 447
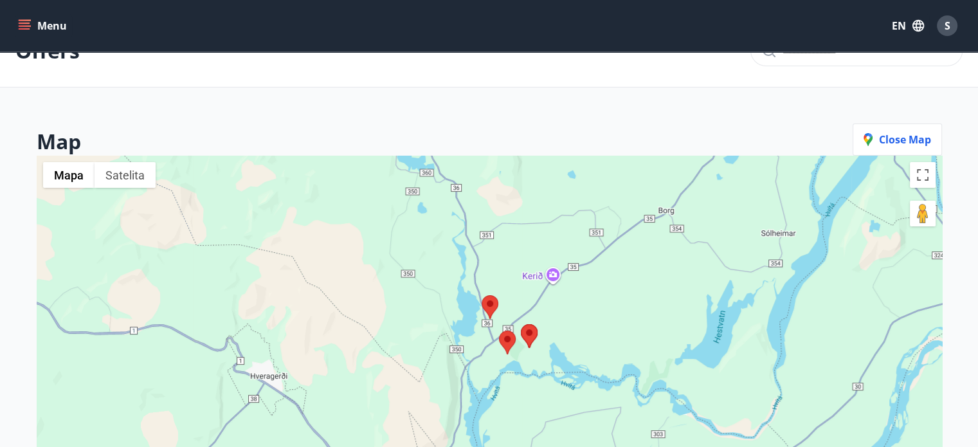
drag, startPoint x: 523, startPoint y: 385, endPoint x: 536, endPoint y: 219, distance: 166.5
click at [536, 219] on div at bounding box center [490, 379] width 906 height 447
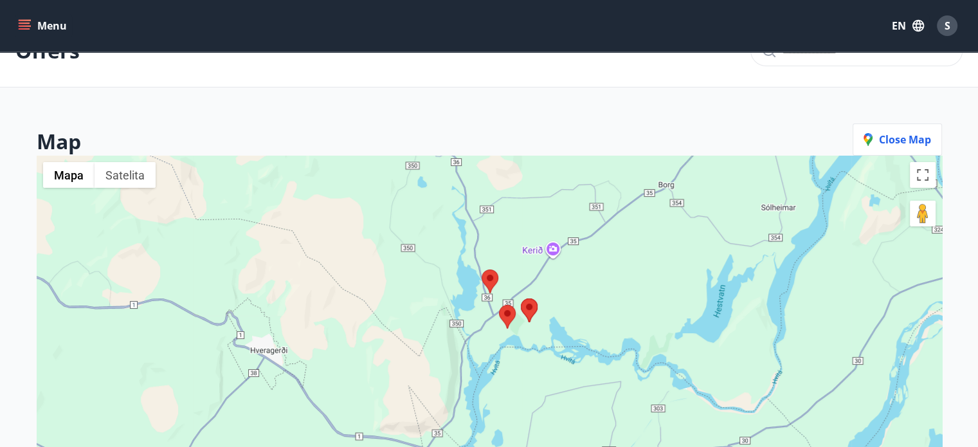
click at [521, 298] on area at bounding box center [521, 298] width 0 height 0
click at [499, 305] on area at bounding box center [499, 305] width 0 height 0
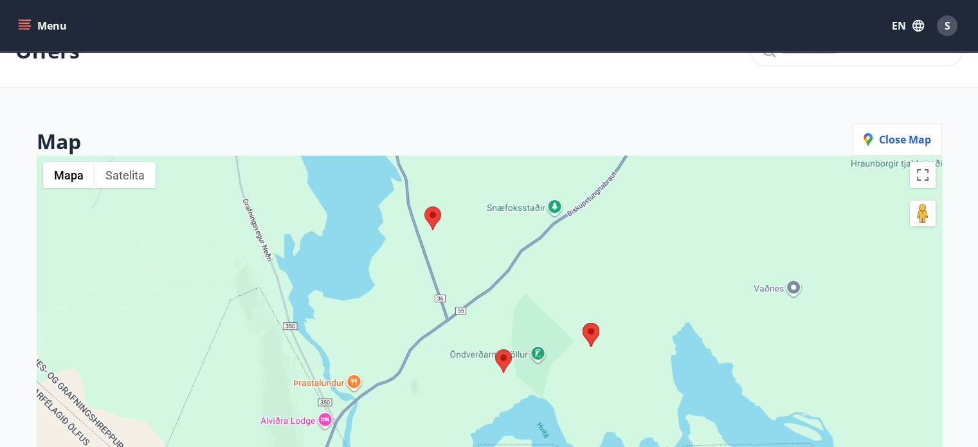
click at [495, 349] on area at bounding box center [495, 349] width 0 height 0
click at [425, 206] on area at bounding box center [425, 206] width 0 height 0
click at [870, 151] on button "Close map" at bounding box center [897, 140] width 89 height 32
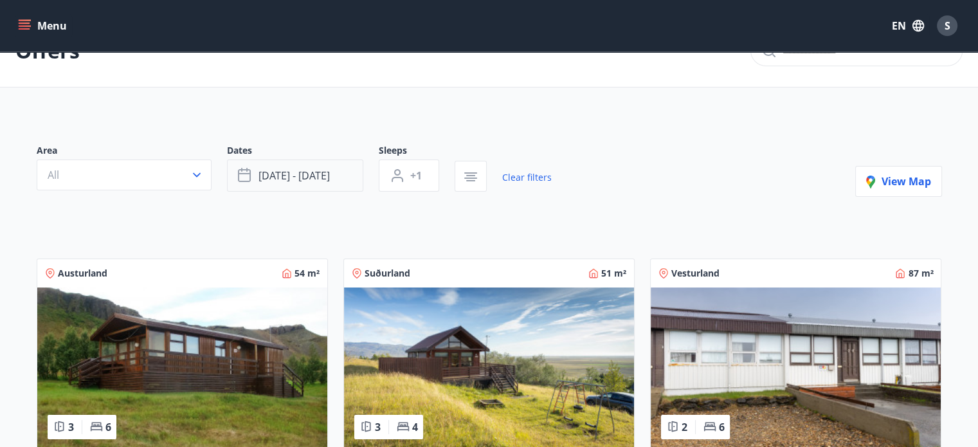
click at [259, 178] on span "Nov 01 - Nov 12" at bounding box center [294, 176] width 71 height 14
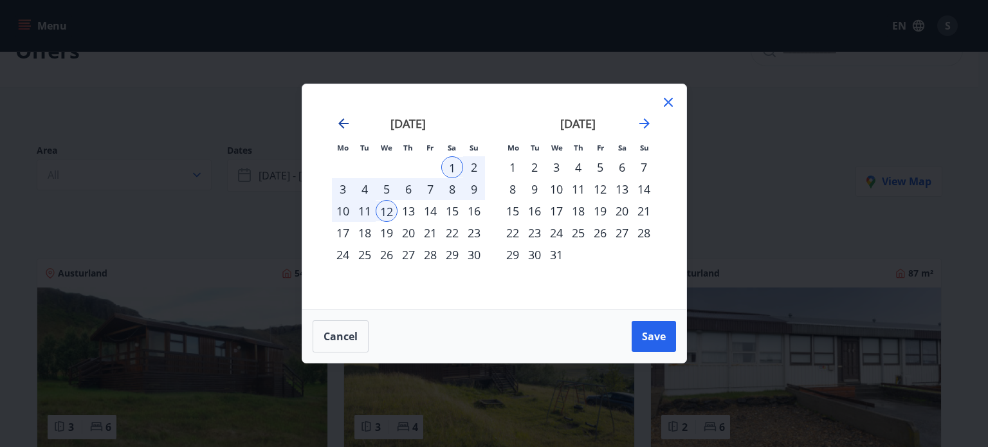
click at [337, 123] on icon "Move backward to switch to the previous month." at bounding box center [343, 123] width 15 height 15
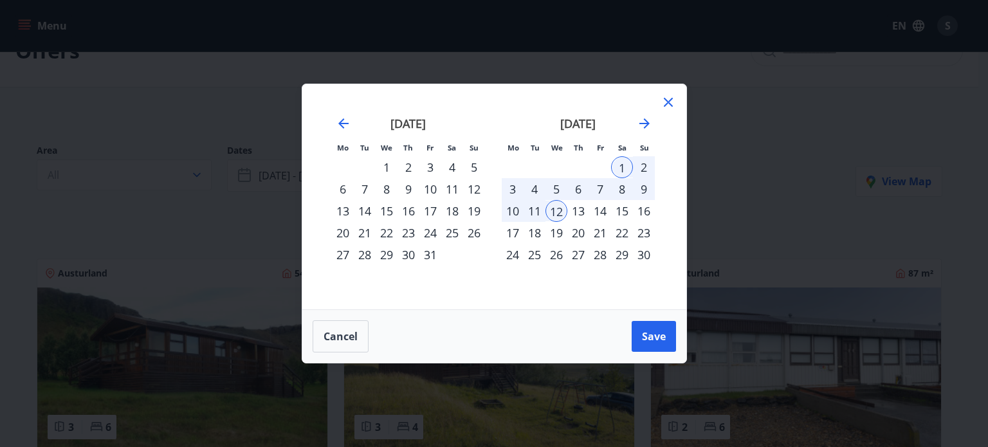
click at [343, 186] on div "6" at bounding box center [343, 189] width 22 height 22
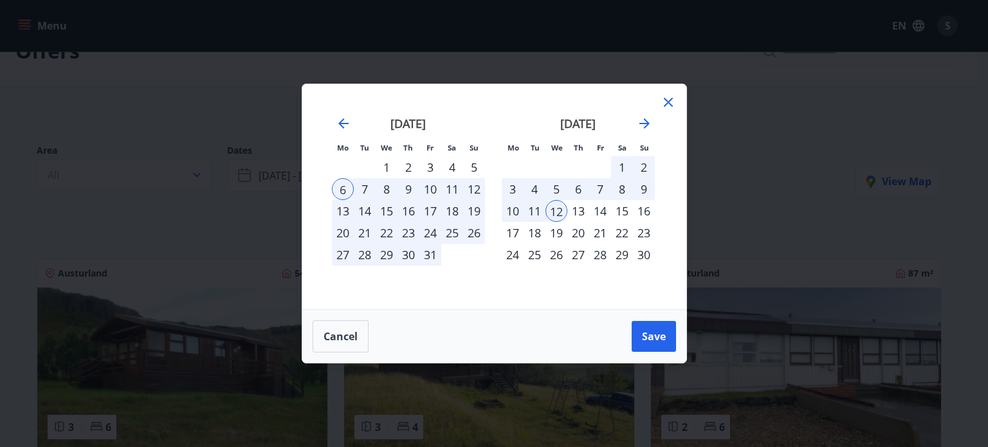
click at [407, 189] on div "9" at bounding box center [409, 189] width 22 height 22
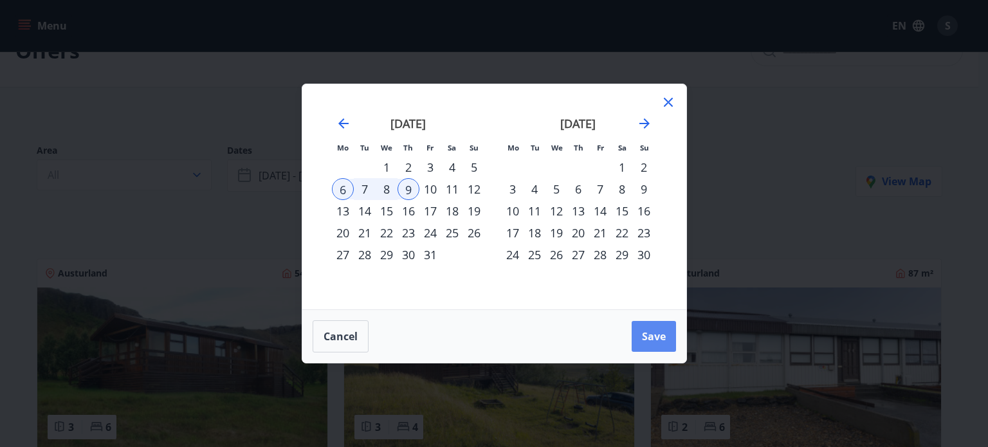
click at [639, 329] on button "Save" at bounding box center [654, 336] width 44 height 31
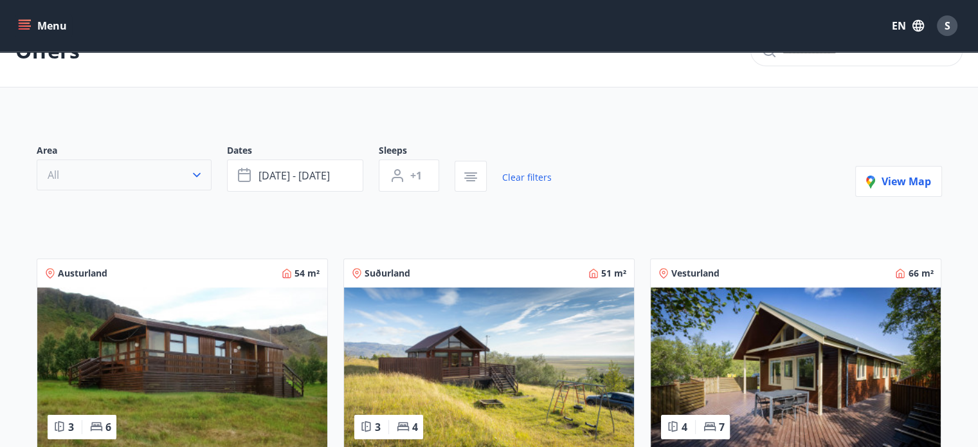
click at [190, 171] on icon "button" at bounding box center [196, 175] width 13 height 13
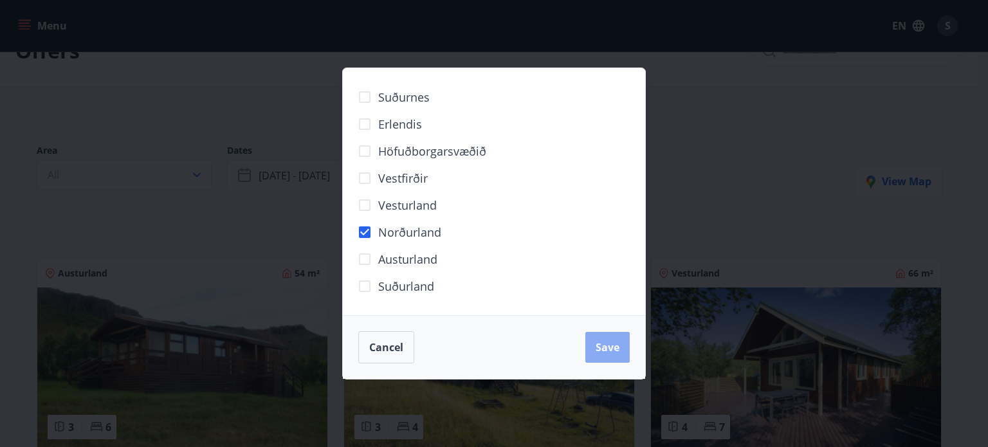
click at [606, 356] on button "Save" at bounding box center [607, 347] width 44 height 31
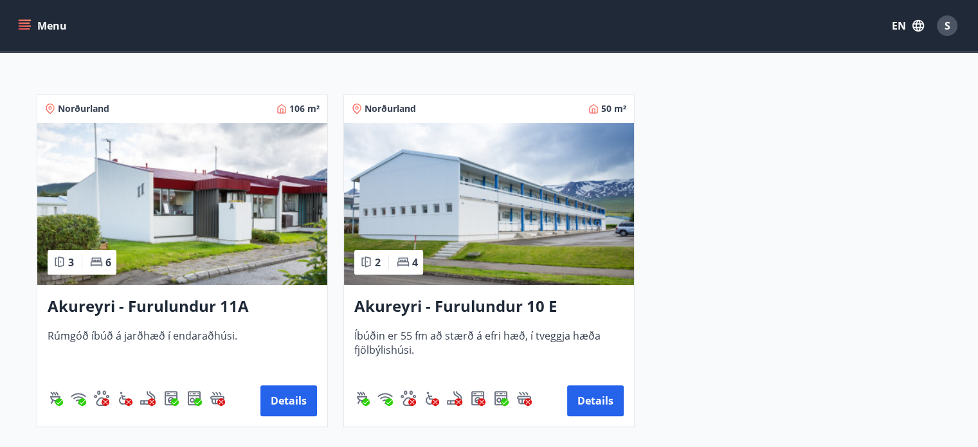
scroll to position [233, 0]
click at [193, 308] on h3 "Akureyri - Furulundur 11A" at bounding box center [183, 306] width 270 height 23
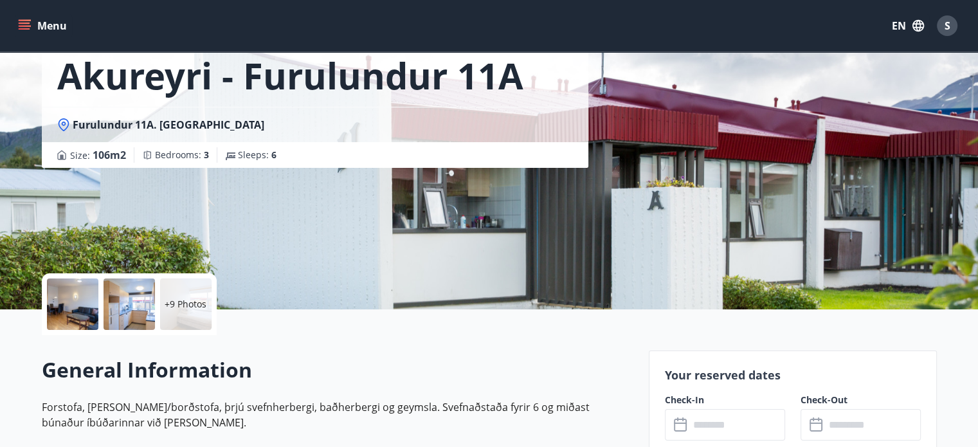
scroll to position [152, 0]
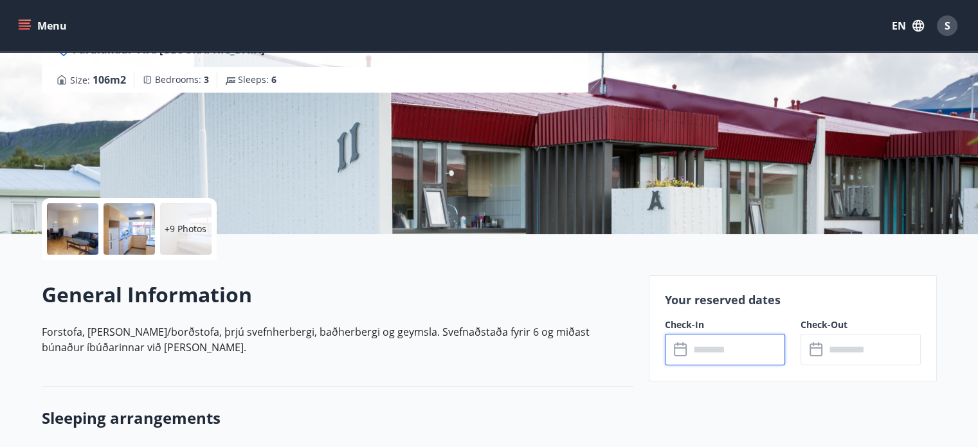
click at [716, 349] on input "text" at bounding box center [738, 350] width 96 height 32
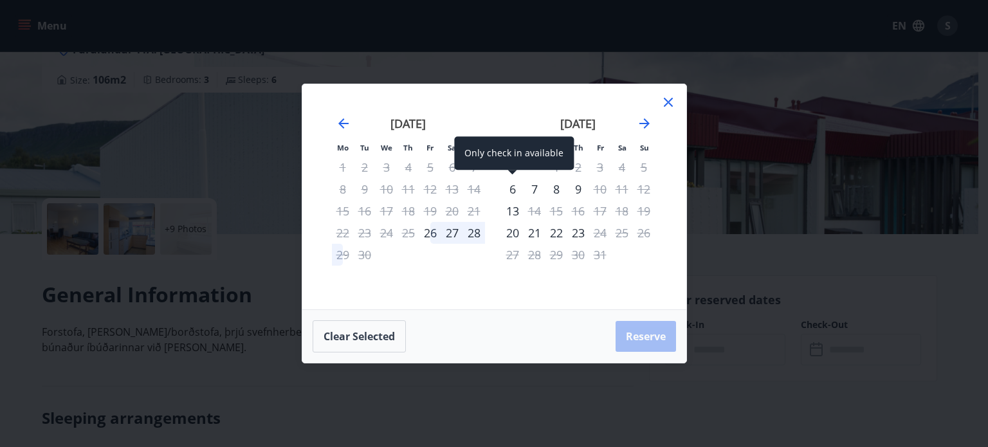
click at [510, 188] on div "6" at bounding box center [513, 189] width 22 height 22
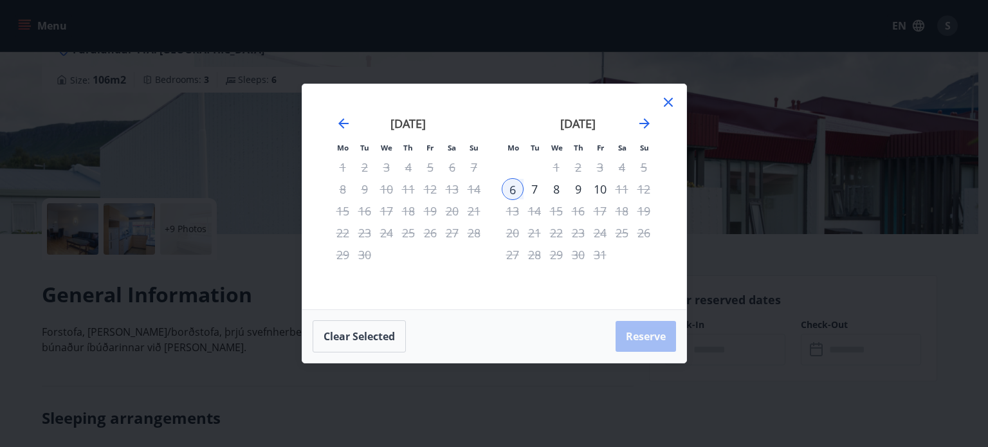
click at [575, 187] on div "9" at bounding box center [578, 189] width 22 height 22
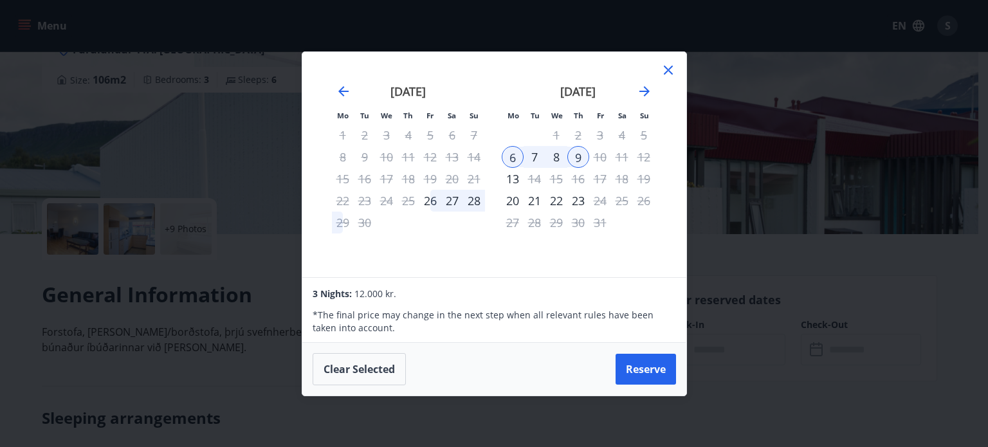
click at [675, 65] on icon at bounding box center [668, 69] width 15 height 15
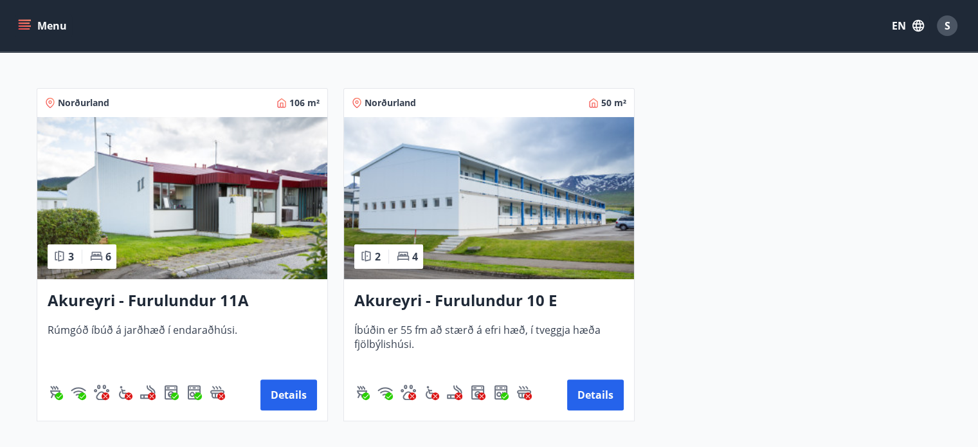
click at [419, 301] on h3 "Akureyri - Furulundur 10 E" at bounding box center [489, 300] width 270 height 23
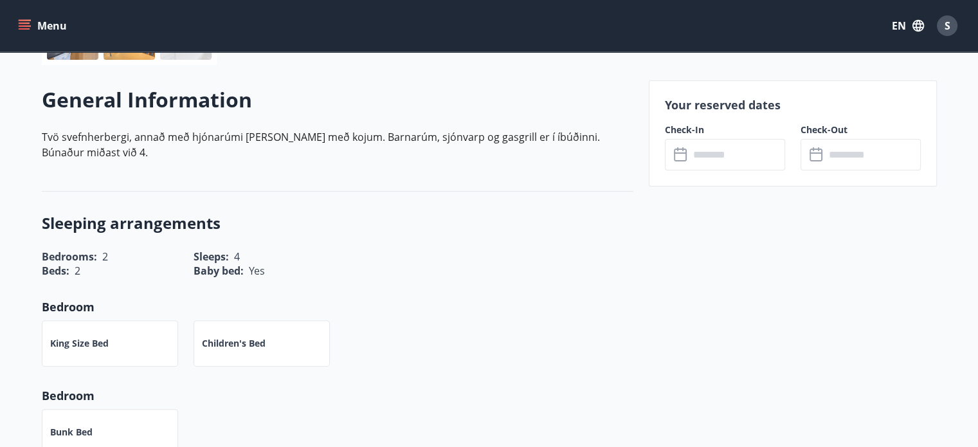
scroll to position [353, 0]
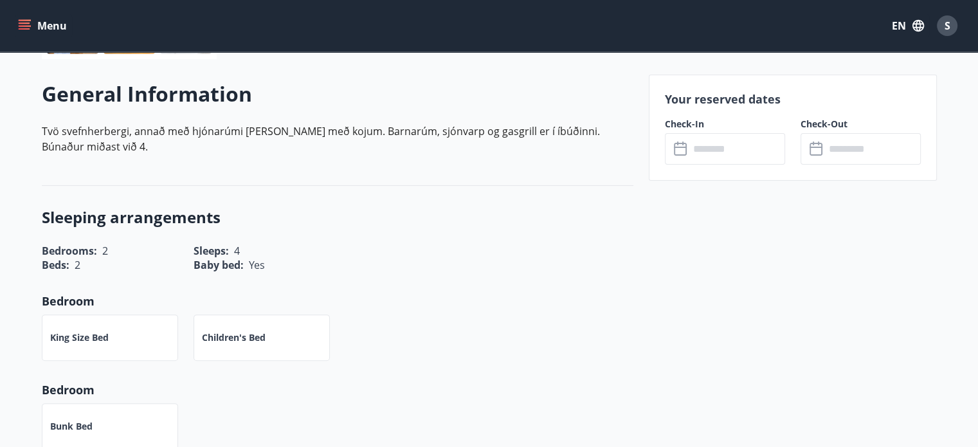
click at [720, 133] on input "text" at bounding box center [738, 149] width 96 height 32
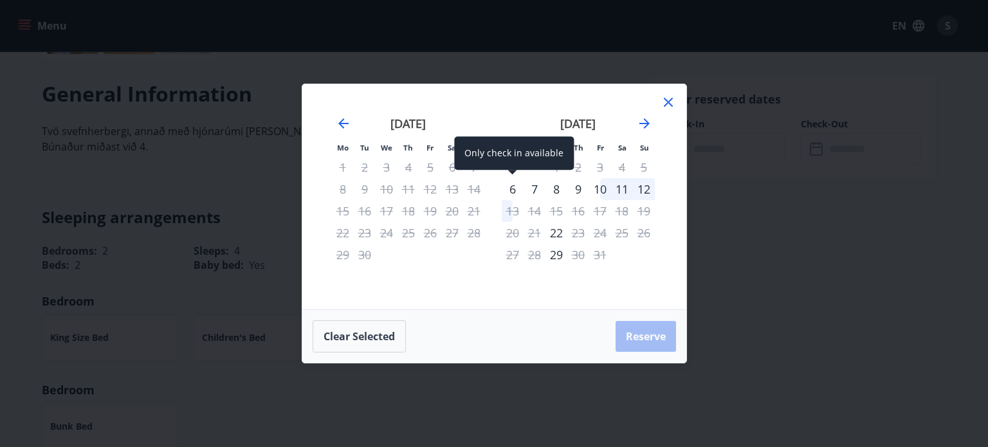
click at [507, 188] on div "6" at bounding box center [513, 189] width 22 height 22
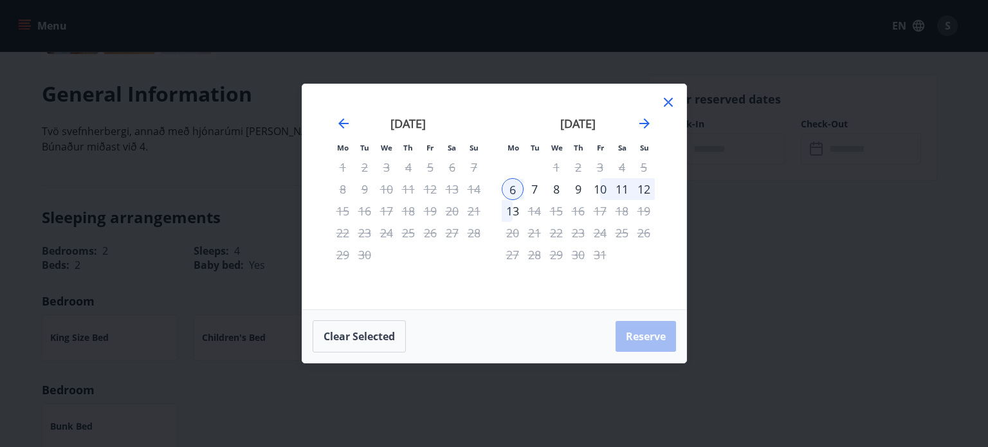
click at [580, 190] on div "9" at bounding box center [578, 189] width 22 height 22
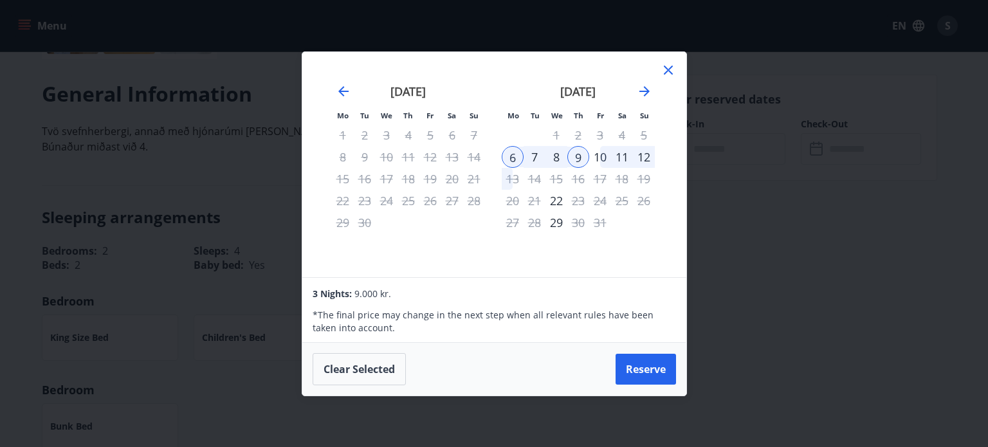
click at [664, 71] on icon at bounding box center [668, 69] width 15 height 15
